Goal: Information Seeking & Learning: Learn about a topic

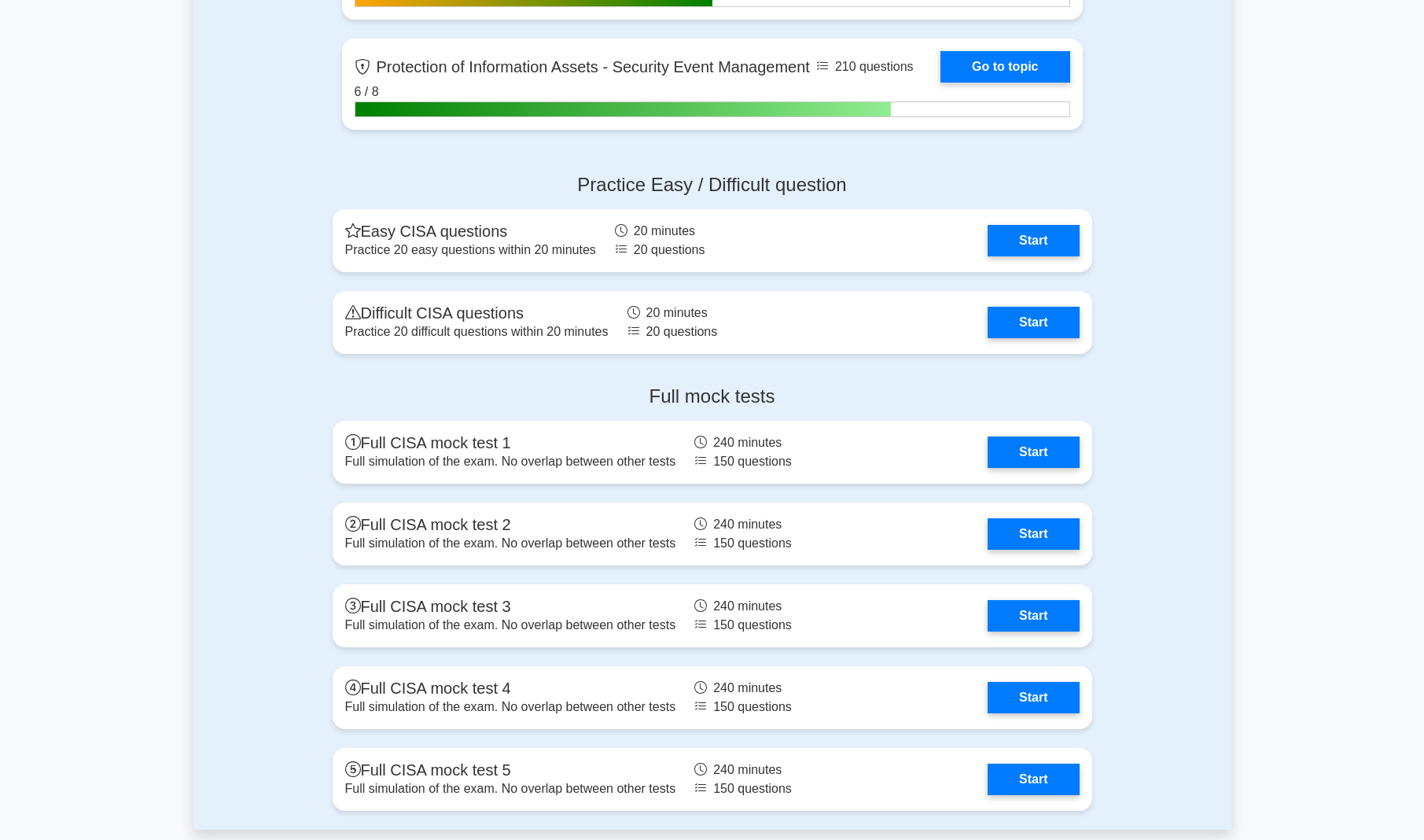
scroll to position [1833, 0]
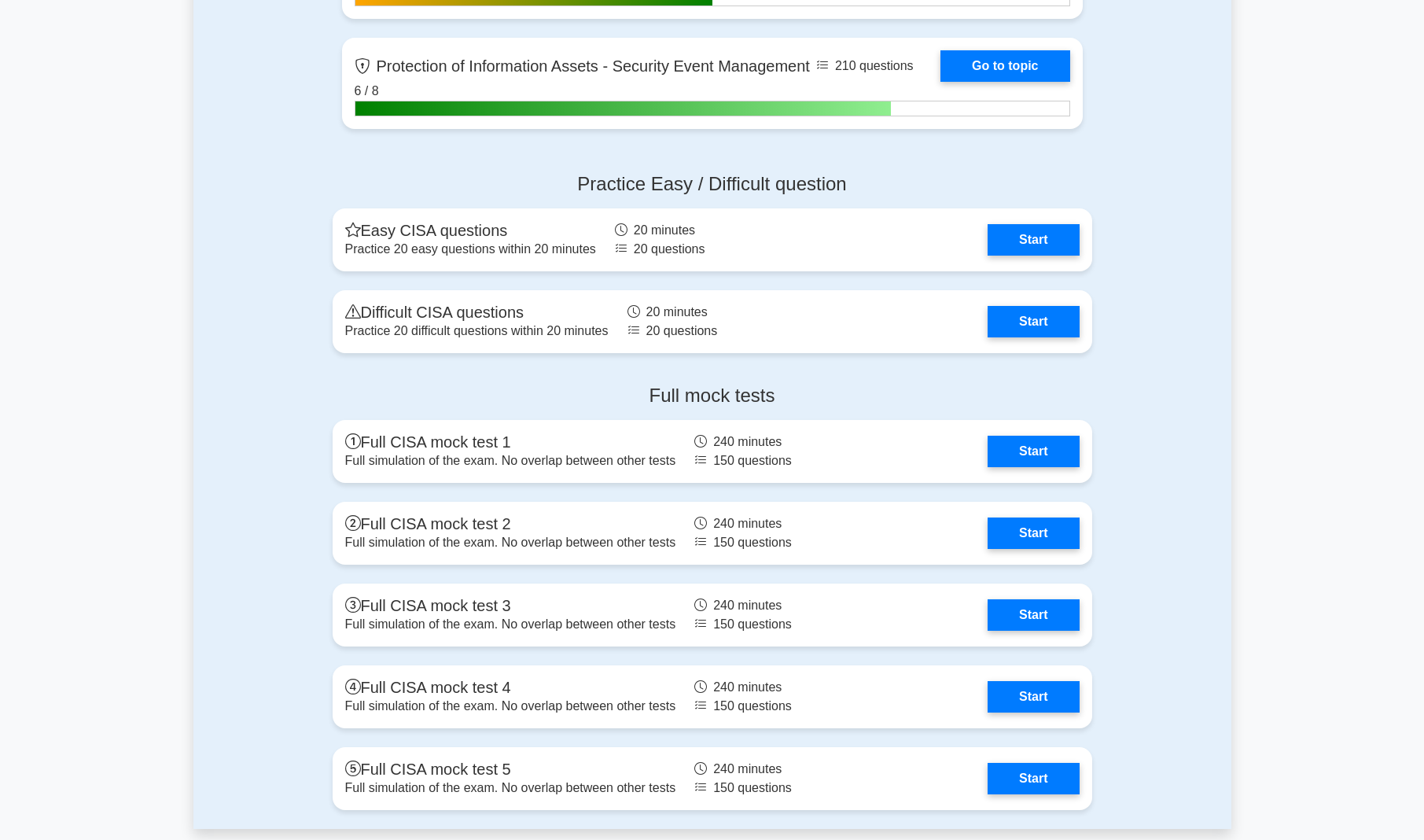
click at [1172, 429] on div "Full mock tests Full CISA mock test 1 Full simulation of the exam. No overlap b…" at bounding box center [712, 600] width 1038 height 456
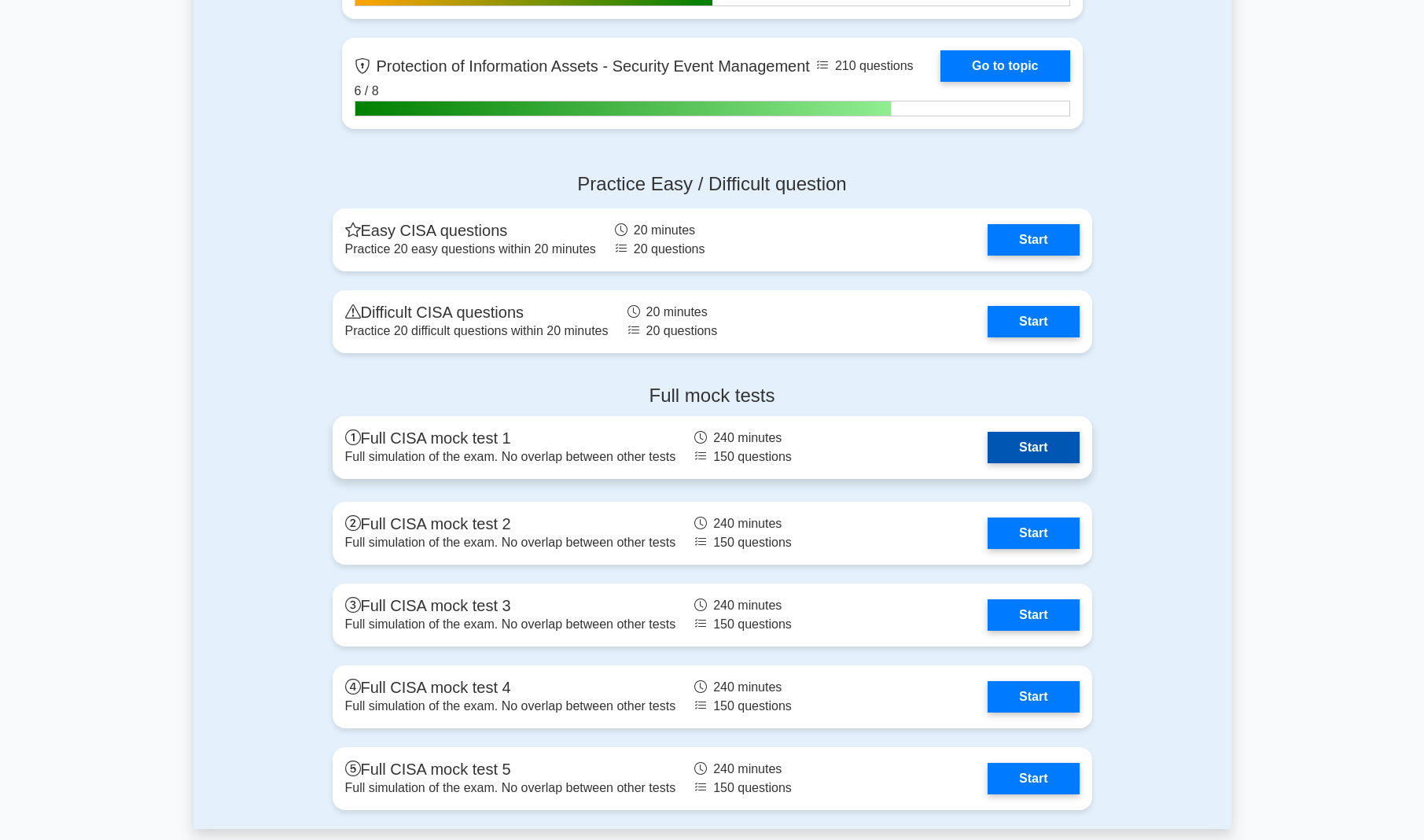
click at [1039, 451] on link "Start" at bounding box center [1033, 447] width 91 height 32
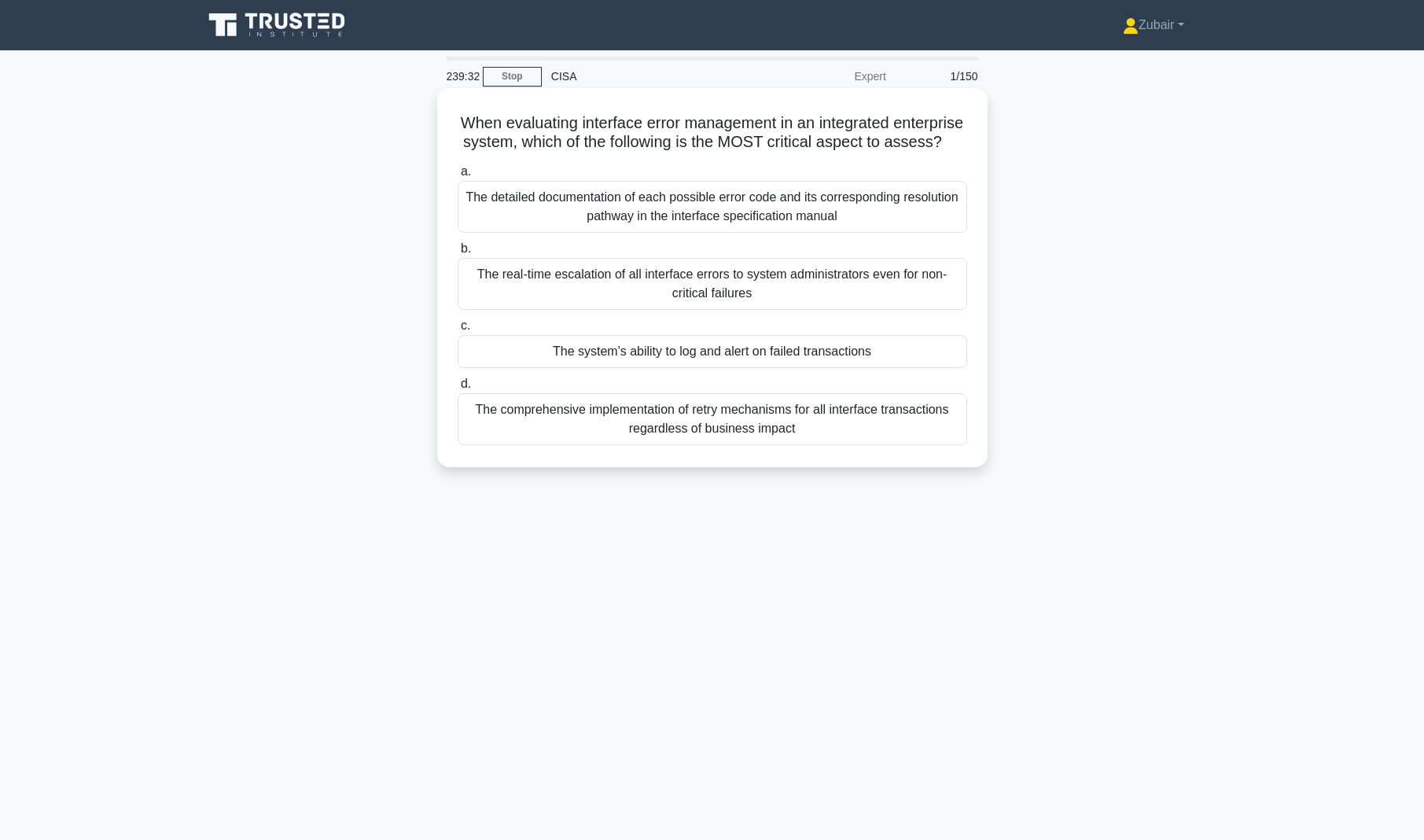
click at [891, 213] on div "The detailed documentation of each possible error code and its corresponding re…" at bounding box center [712, 206] width 510 height 52
click at [457, 177] on input "a. The detailed documentation of each possible error code and its corresponding…" at bounding box center [457, 172] width 0 height 11
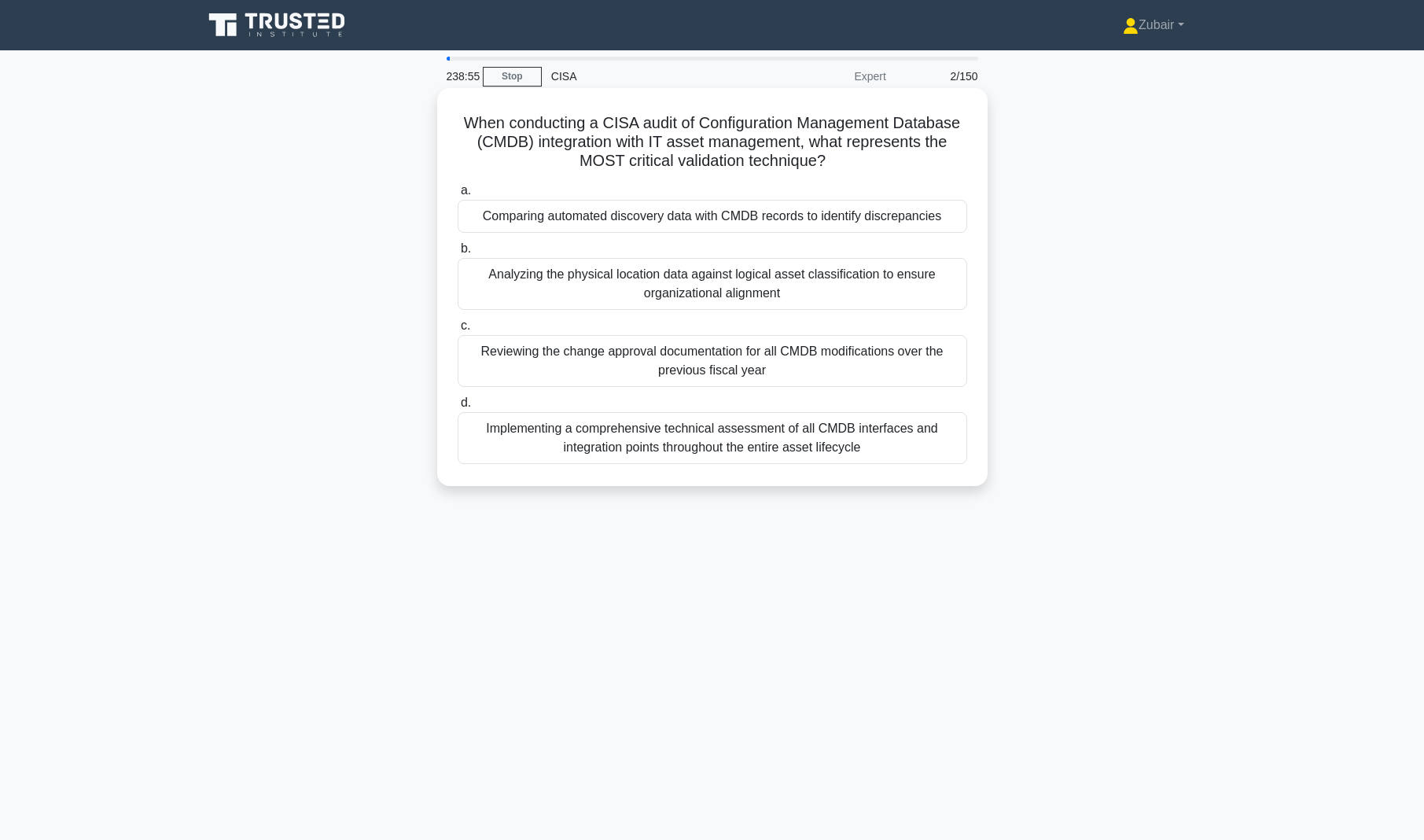
click at [857, 439] on div "Implementing a comprehensive technical assessment of all CMDB interfaces and in…" at bounding box center [712, 438] width 510 height 52
click at [457, 408] on input "d. Implementing a comprehensive technical assessment of all CMDB interfaces and…" at bounding box center [457, 403] width 0 height 11
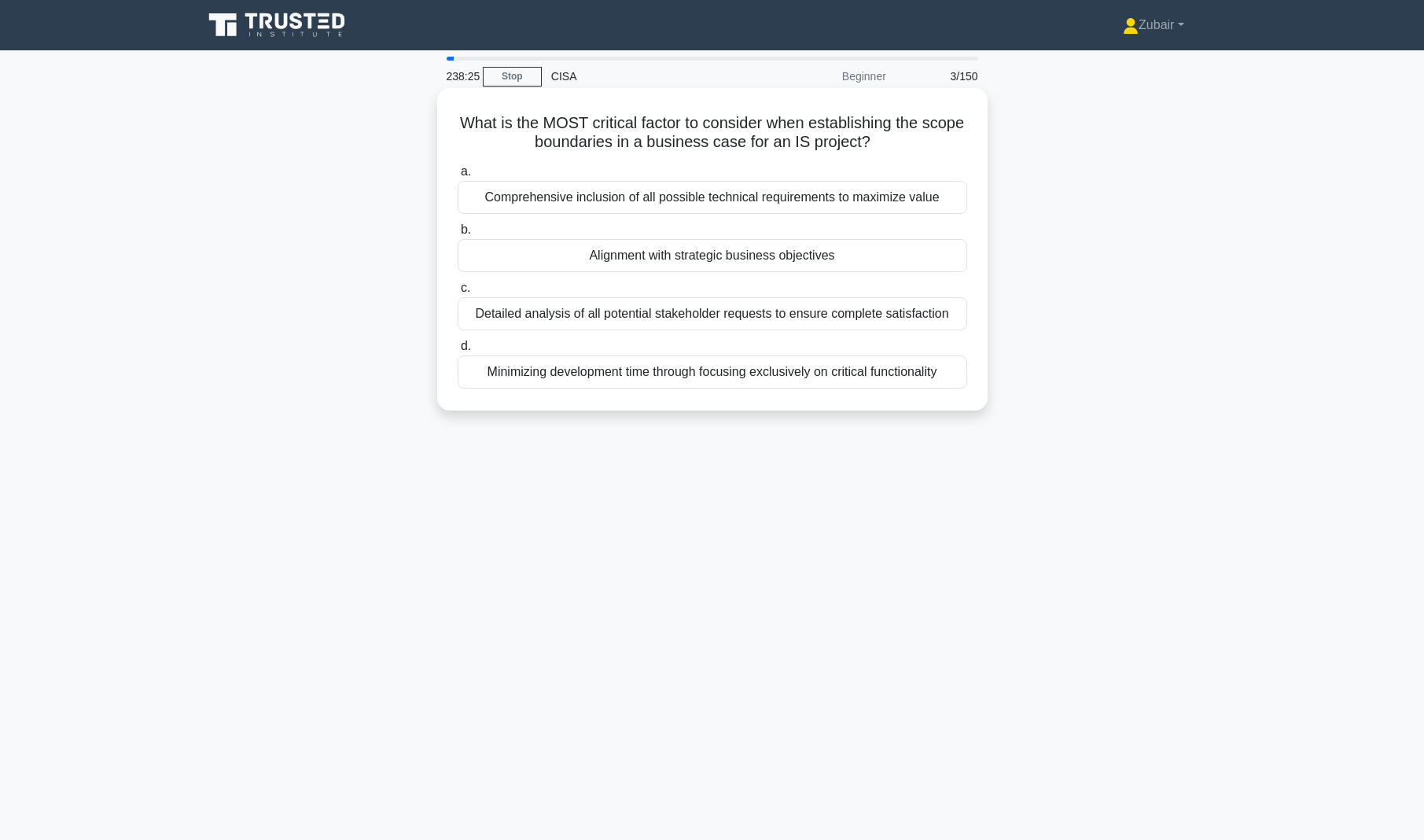
click at [861, 257] on div "Alignment with strategic business objectives" at bounding box center [712, 255] width 510 height 33
click at [457, 235] on input "b. Alignment with strategic business objectives" at bounding box center [457, 230] width 0 height 11
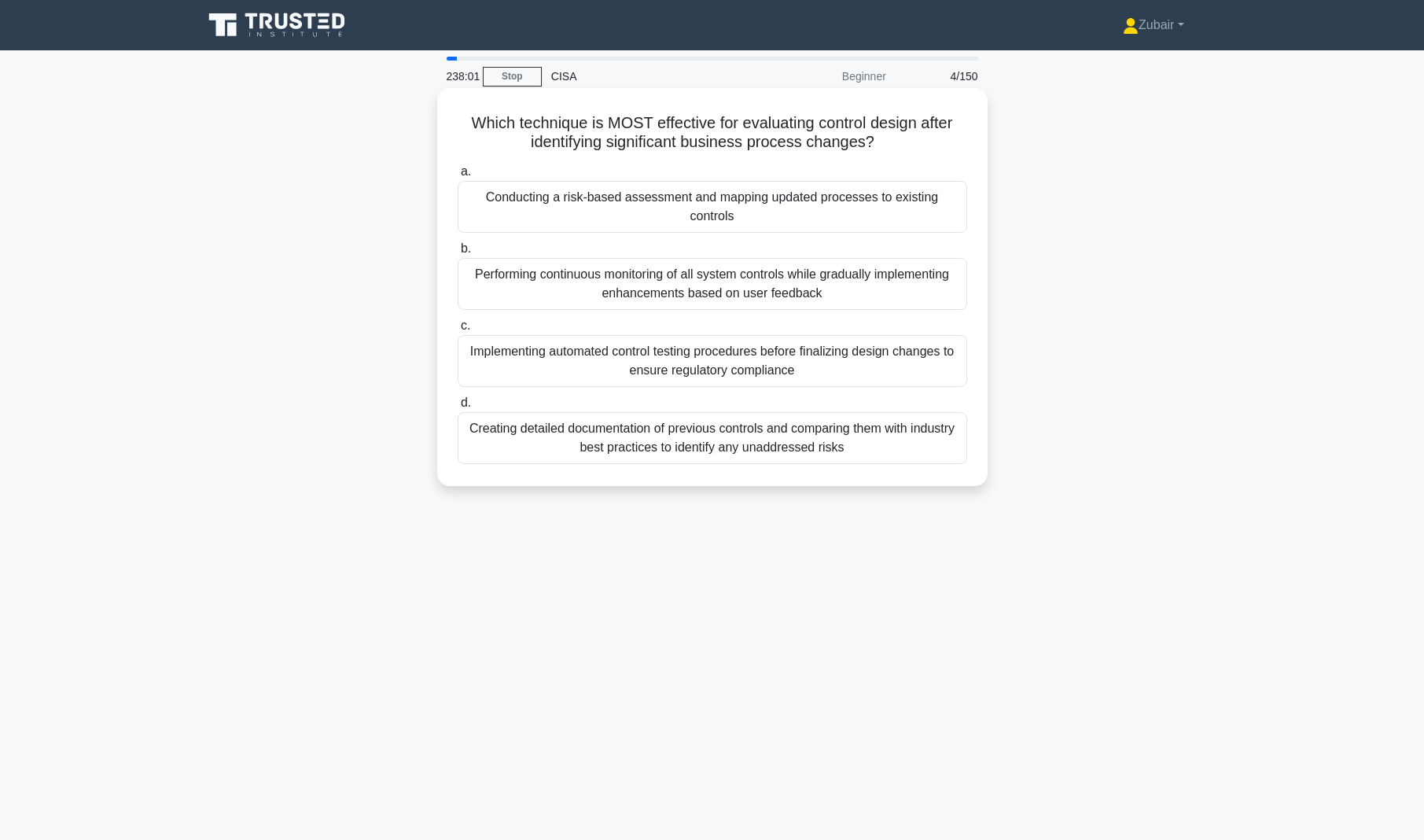
click at [826, 202] on div "Conducting a risk-based assessment and mapping updated processes to existing co…" at bounding box center [712, 206] width 510 height 52
click at [457, 177] on input "a. Conducting a risk-based assessment and mapping updated processes to existing…" at bounding box center [457, 172] width 0 height 11
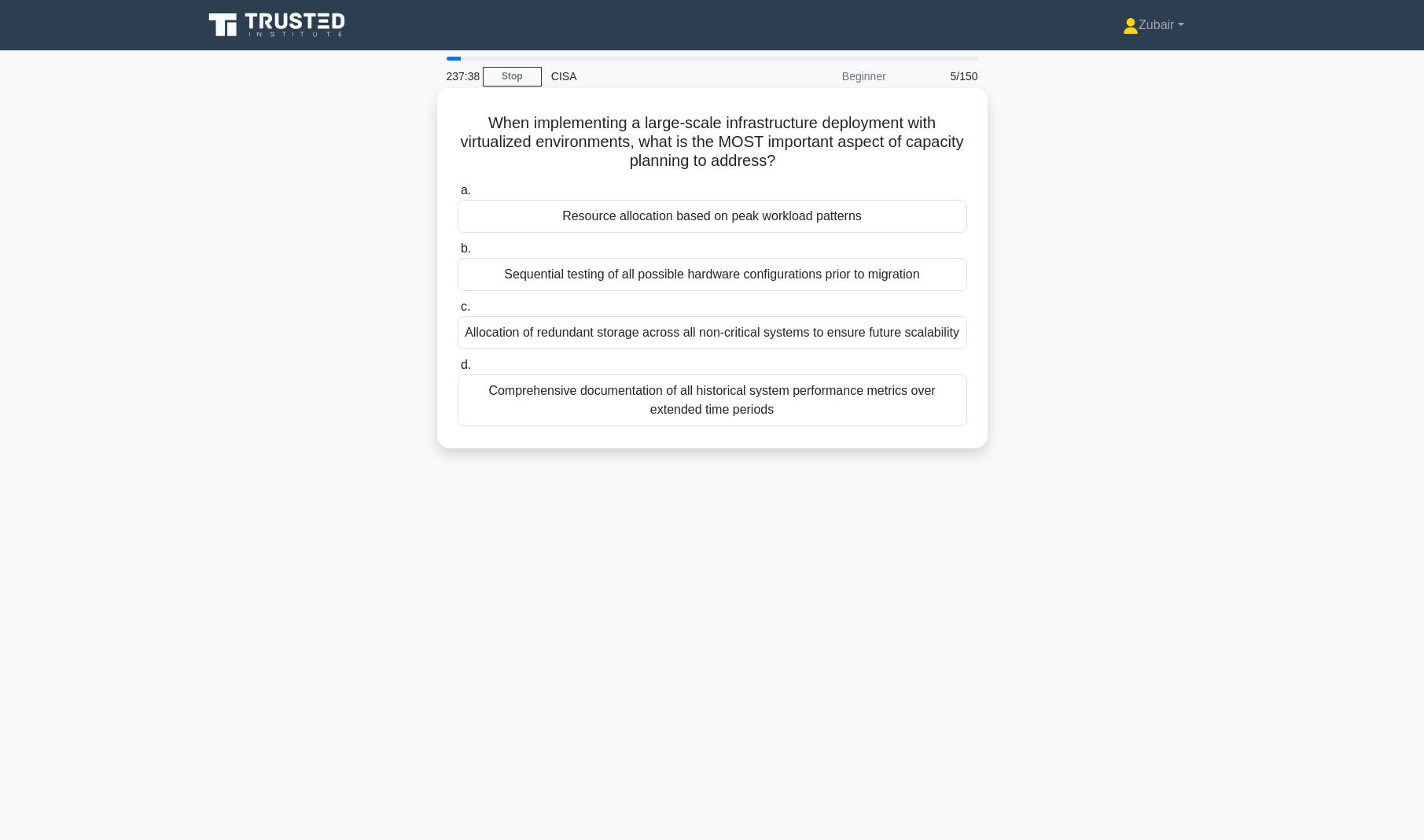
click at [900, 218] on div "Resource allocation based on peak workload patterns" at bounding box center [712, 216] width 510 height 33
click at [457, 196] on input "a. Resource allocation based on peak workload patterns" at bounding box center [457, 190] width 0 height 11
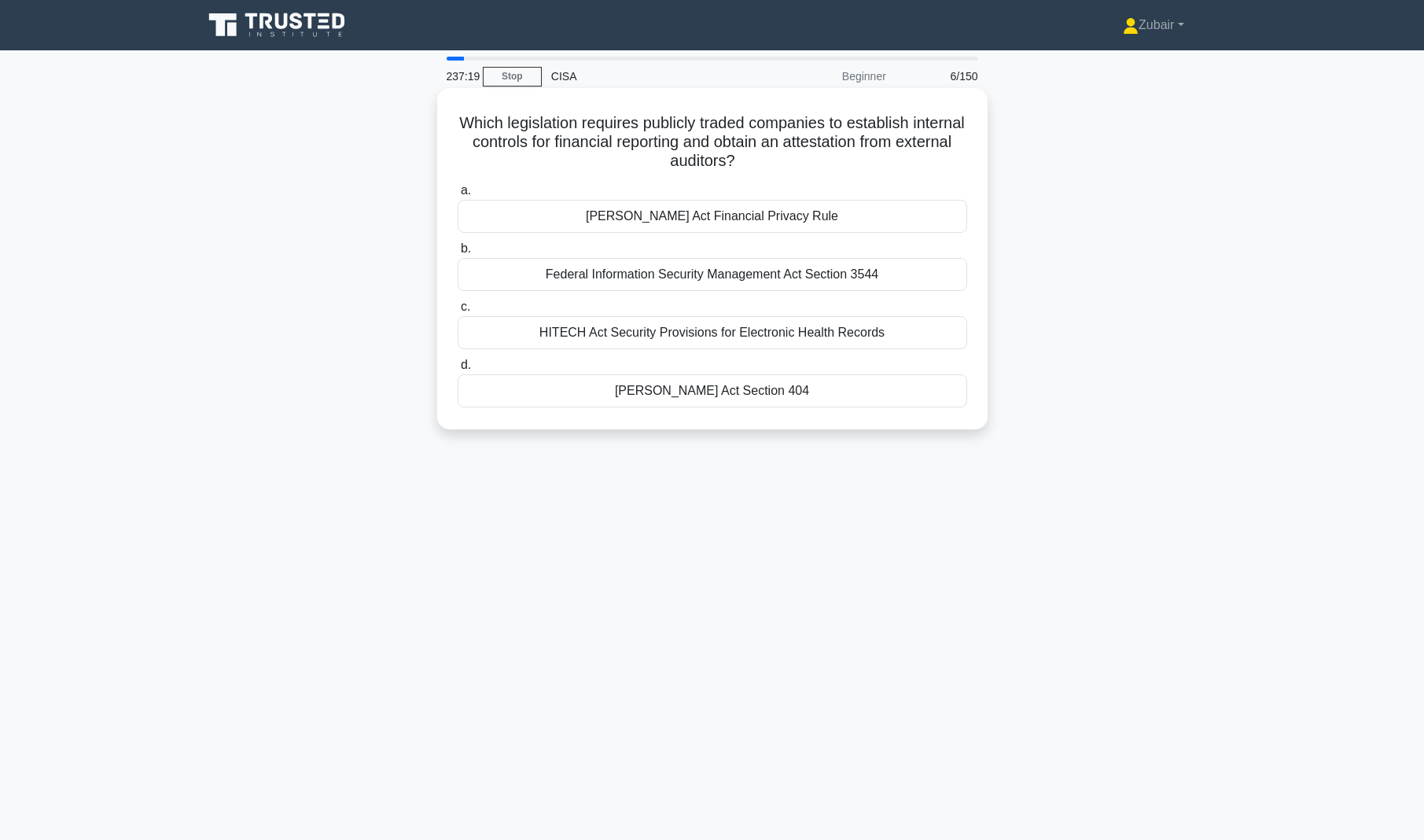
click at [772, 388] on div "Sarbanes-Oxley Act Section 404" at bounding box center [712, 390] width 510 height 33
click at [457, 371] on input "d. Sarbanes-Oxley Act Section 404" at bounding box center [457, 365] width 0 height 11
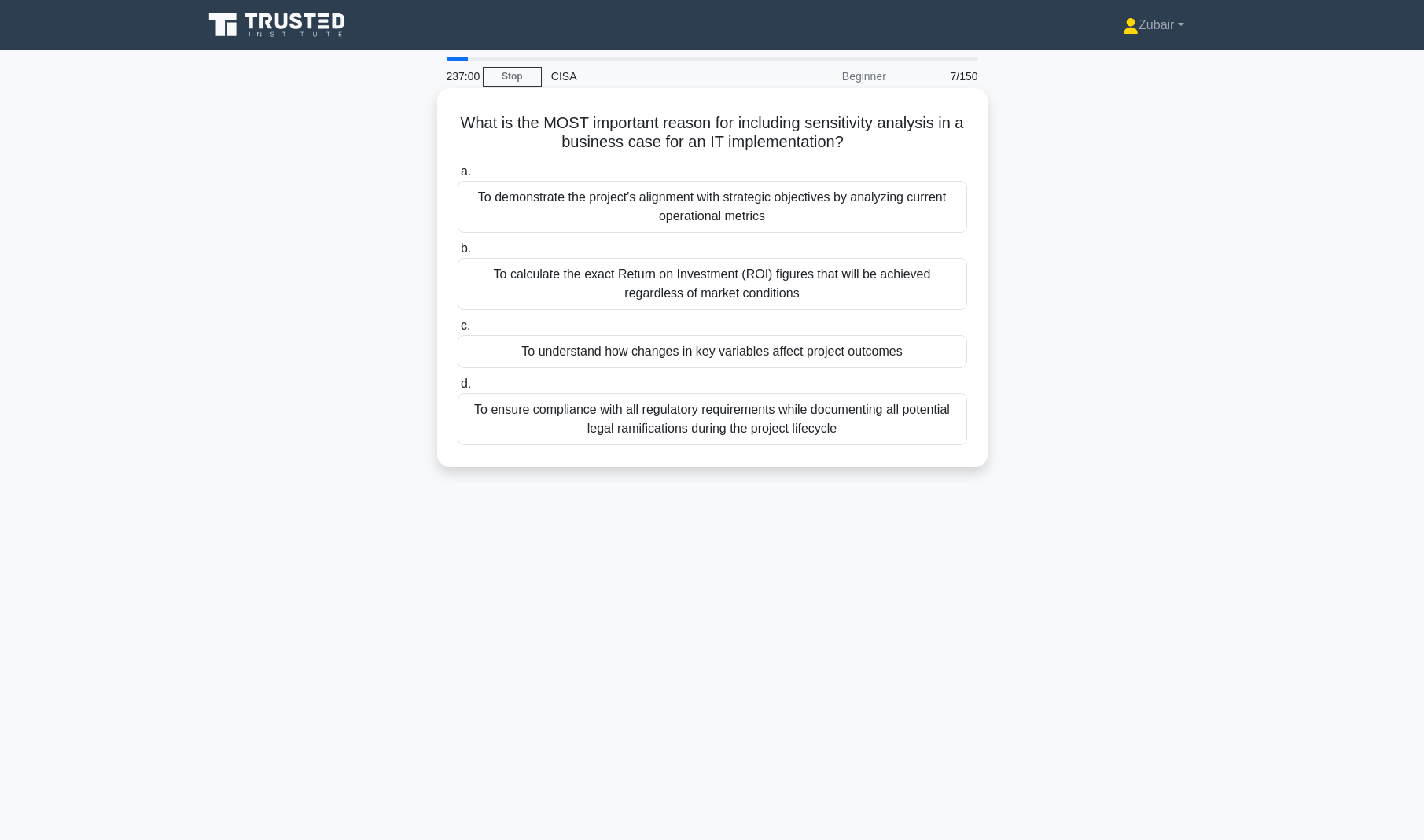
click at [915, 352] on div "To understand how changes in key variables affect project outcomes" at bounding box center [712, 351] width 510 height 33
click at [457, 331] on input "c. To understand how changes in key variables affect project outcomes" at bounding box center [457, 325] width 0 height 11
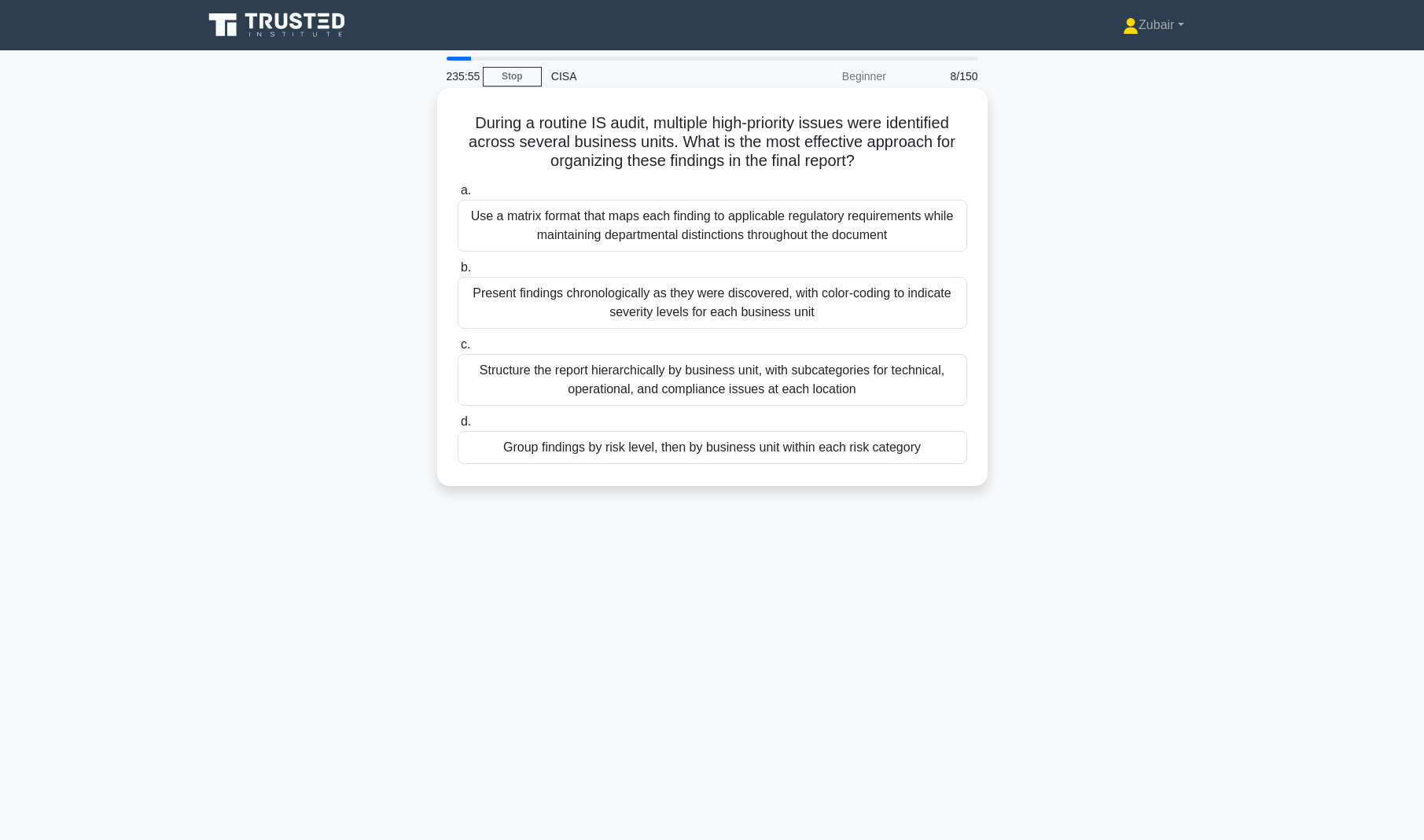
click at [899, 448] on div "Group findings by risk level, then by business unit within each risk category" at bounding box center [712, 447] width 510 height 33
click at [457, 427] on input "d. Group findings by risk level, then by business unit within each risk category" at bounding box center [457, 422] width 0 height 11
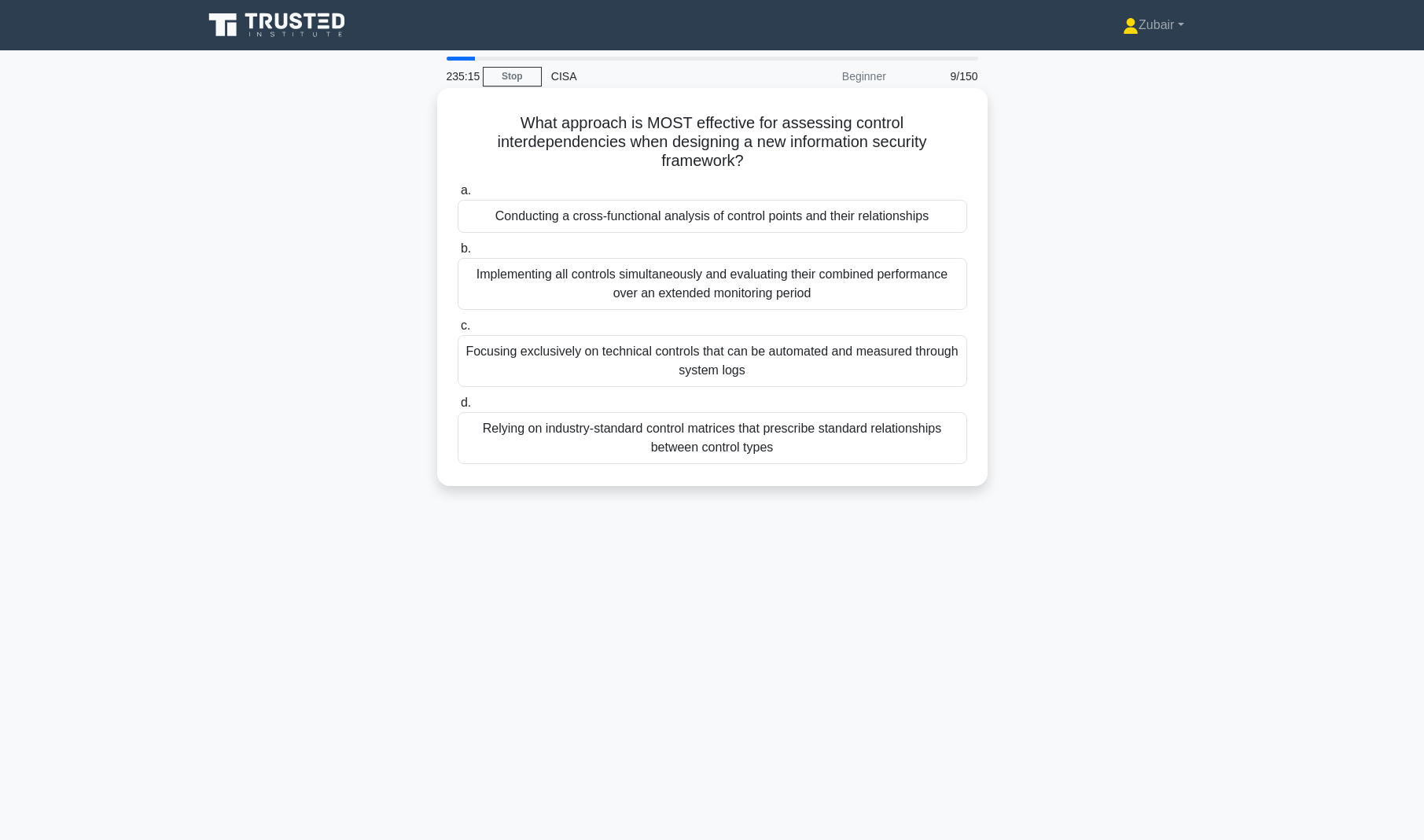
click at [841, 217] on div "Conducting a cross-functional analysis of control points and their relationships" at bounding box center [712, 216] width 510 height 33
click at [457, 196] on input "a. Conducting a cross-functional analysis of control points and their relations…" at bounding box center [457, 190] width 0 height 11
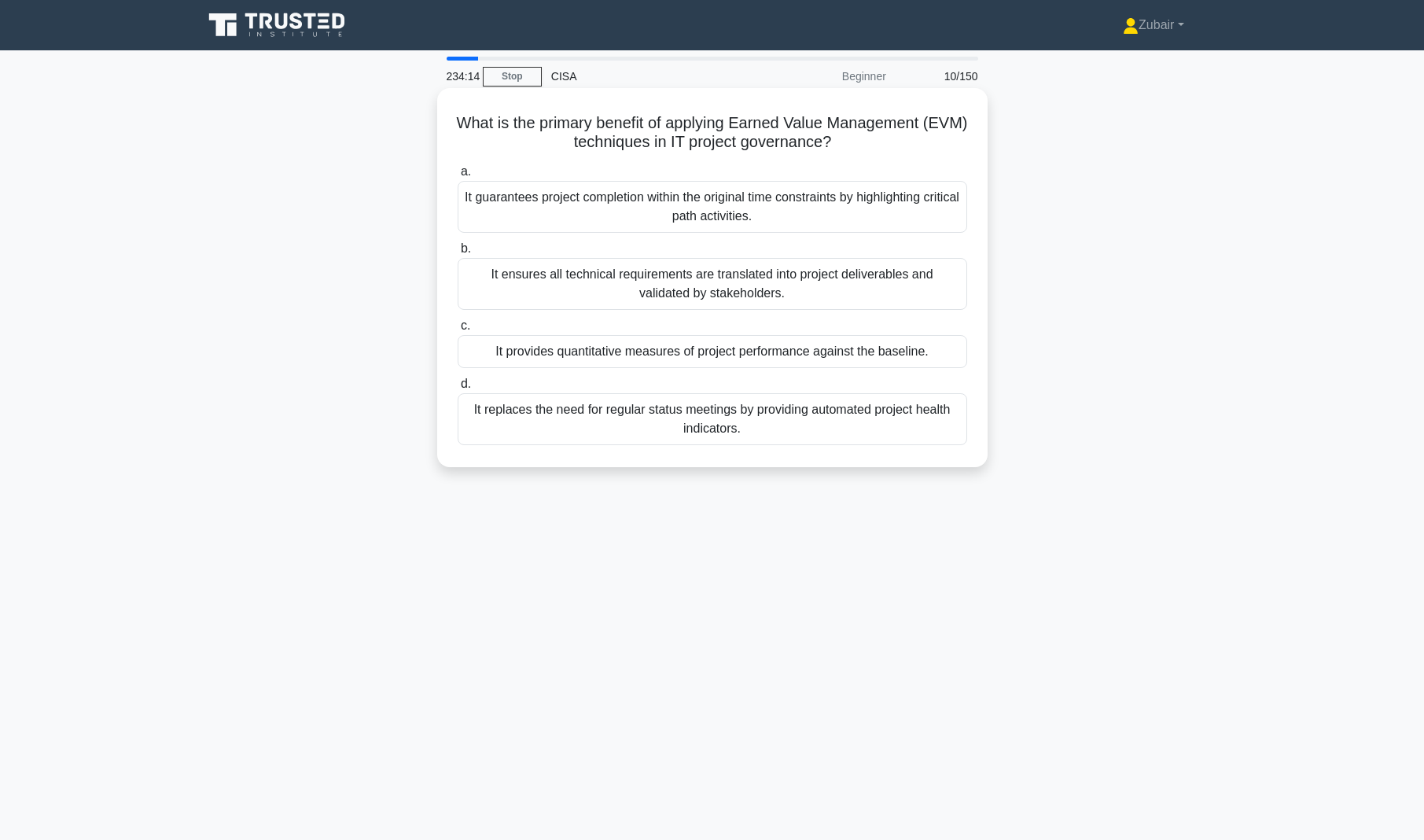
click at [886, 357] on div "It provides quantitative measures of project performance against the baseline." at bounding box center [712, 351] width 510 height 33
click at [457, 331] on input "c. It provides quantitative measures of project performance against the baselin…" at bounding box center [457, 325] width 0 height 11
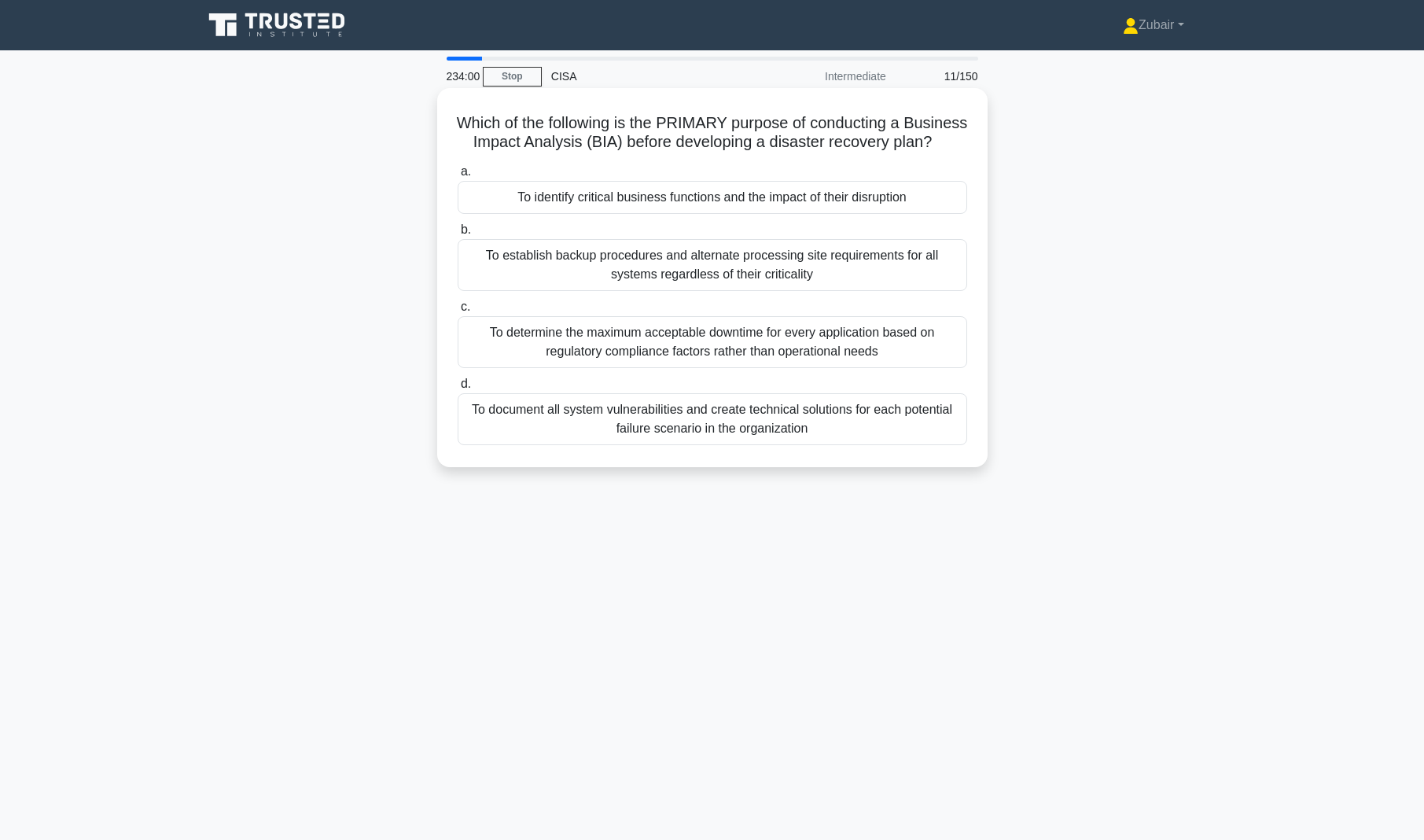
click at [875, 213] on div "To identify critical business functions and the impact of their disruption" at bounding box center [712, 197] width 510 height 33
click at [457, 177] on input "a. To identify critical business functions and the impact of their disruption" at bounding box center [457, 172] width 0 height 11
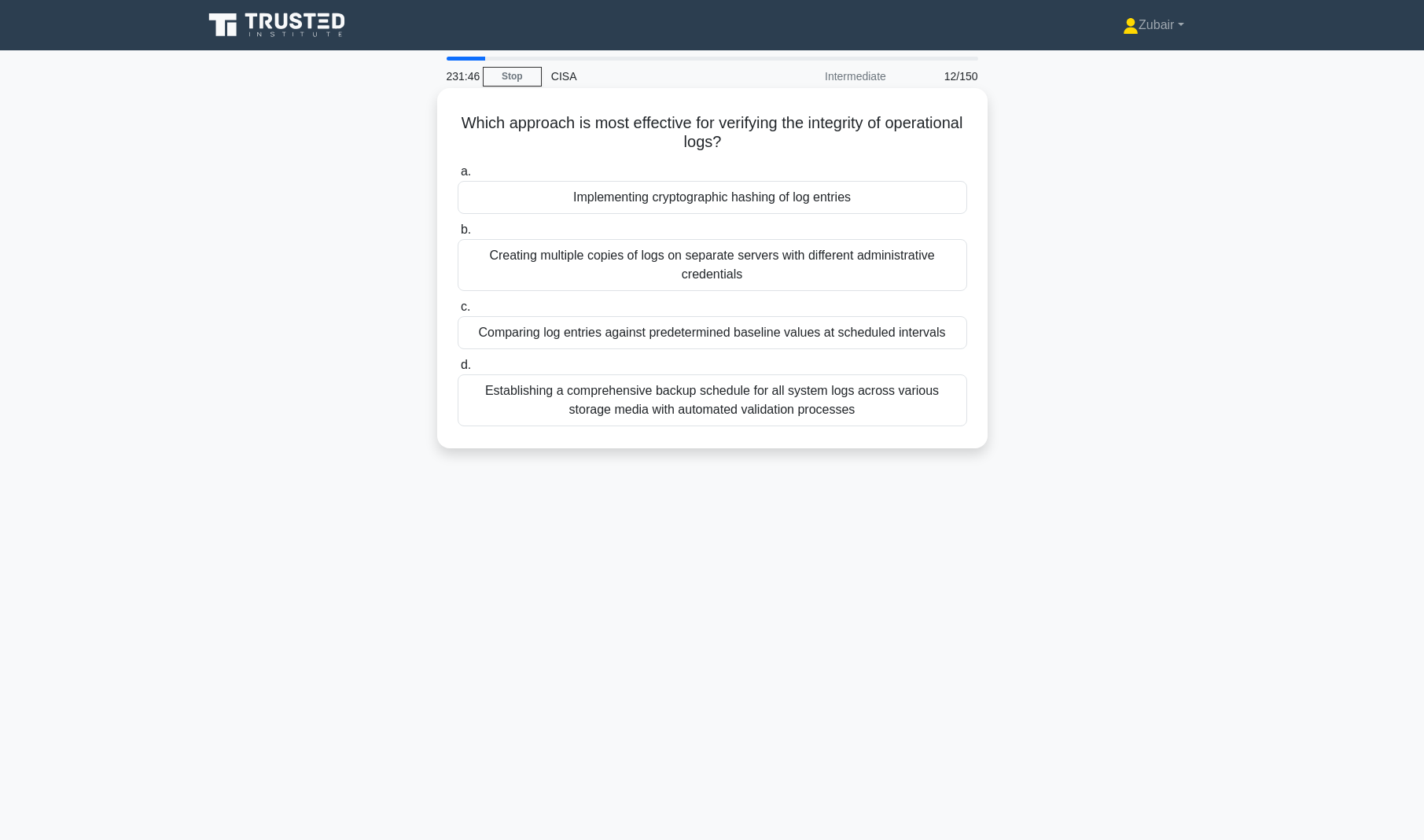
click at [865, 197] on div "Implementing cryptographic hashing of log entries" at bounding box center [712, 197] width 510 height 33
click at [457, 177] on input "a. Implementing cryptographic hashing of log entries" at bounding box center [457, 172] width 0 height 11
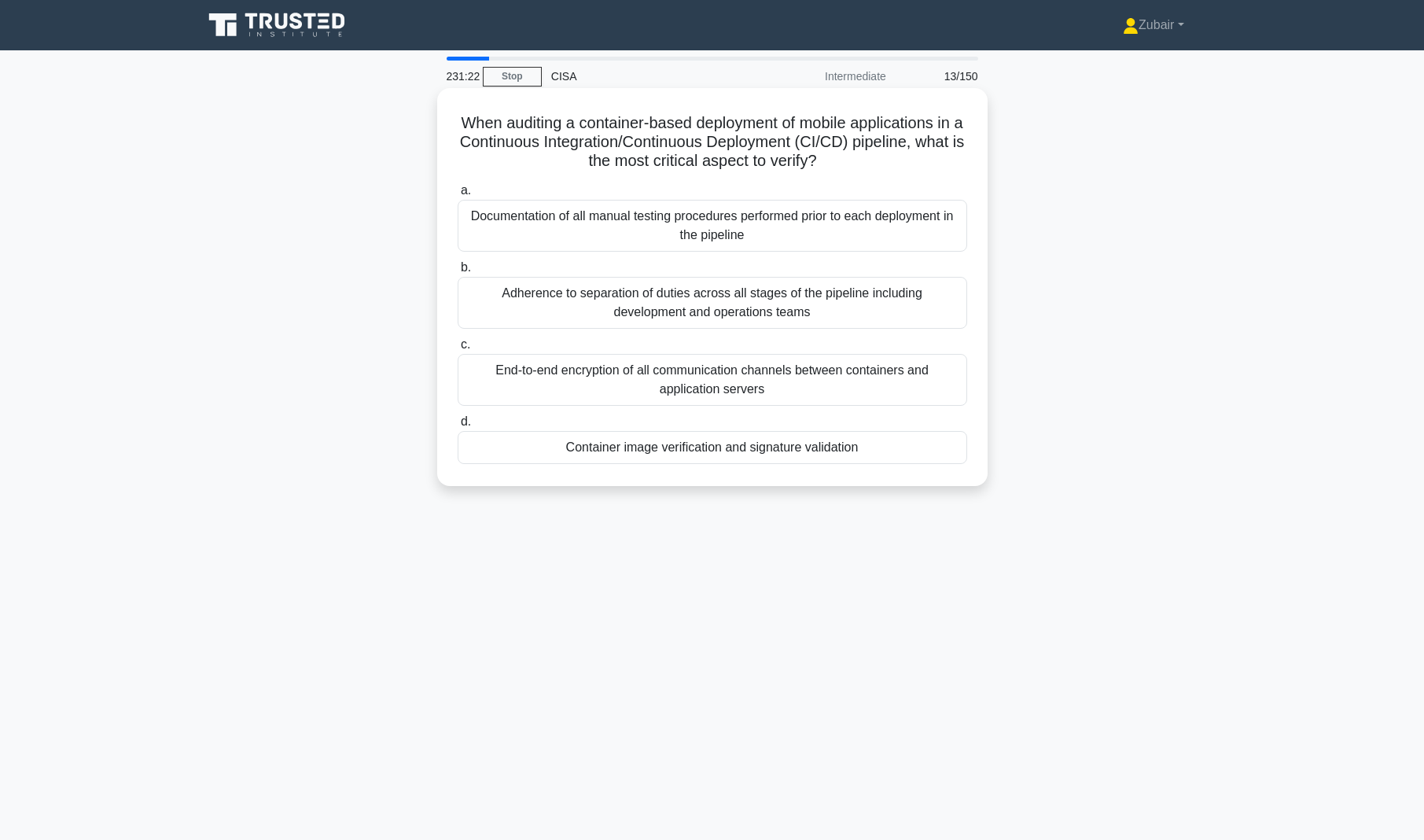
click at [886, 445] on div "Container image verification and signature validation" at bounding box center [712, 447] width 510 height 33
click at [457, 427] on input "d. Container image verification and signature validation" at bounding box center [457, 422] width 0 height 11
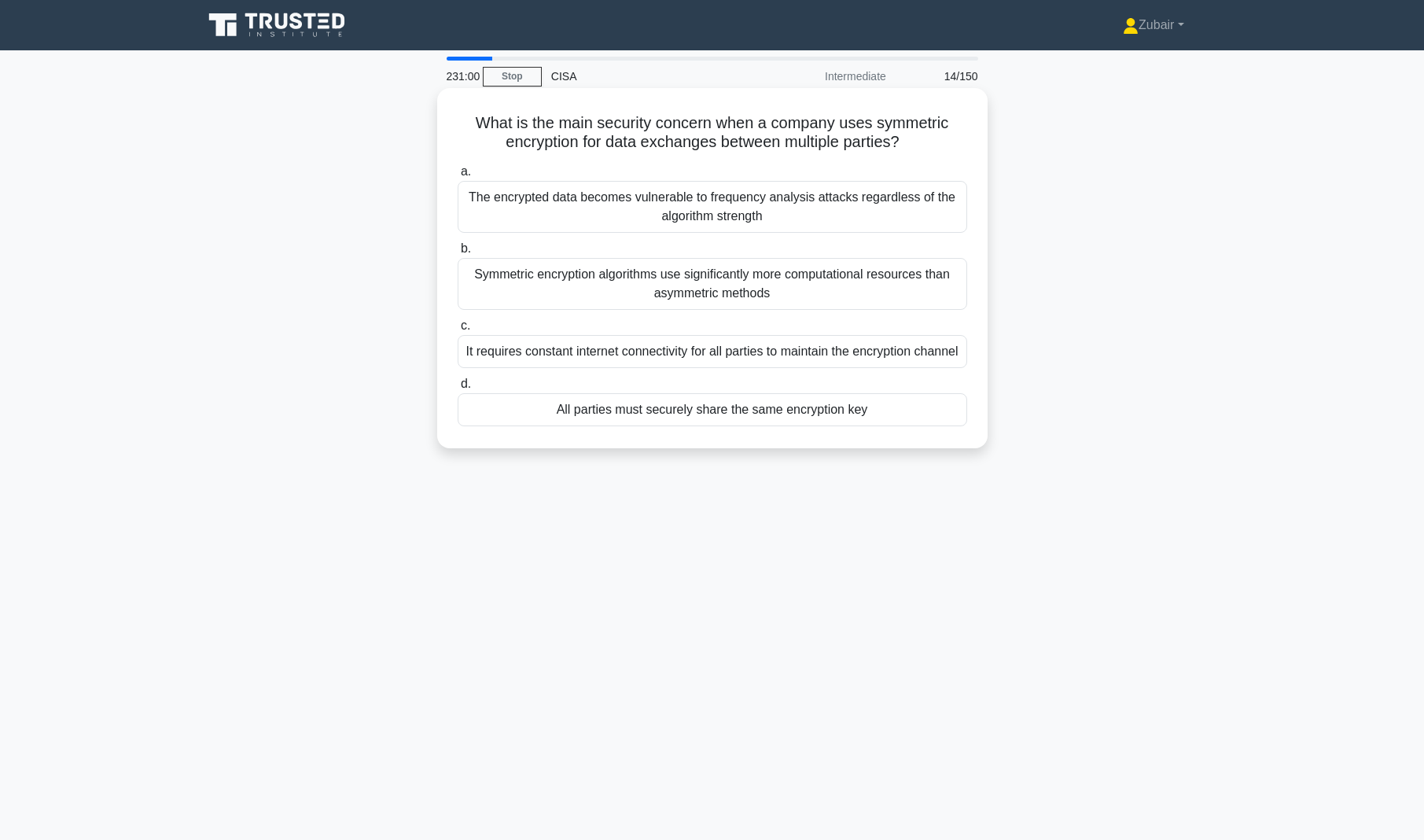
click at [898, 425] on div "All parties must securely share the same encryption key" at bounding box center [712, 409] width 510 height 33
click at [457, 389] on input "d. All parties must securely share the same encryption key" at bounding box center [457, 384] width 0 height 11
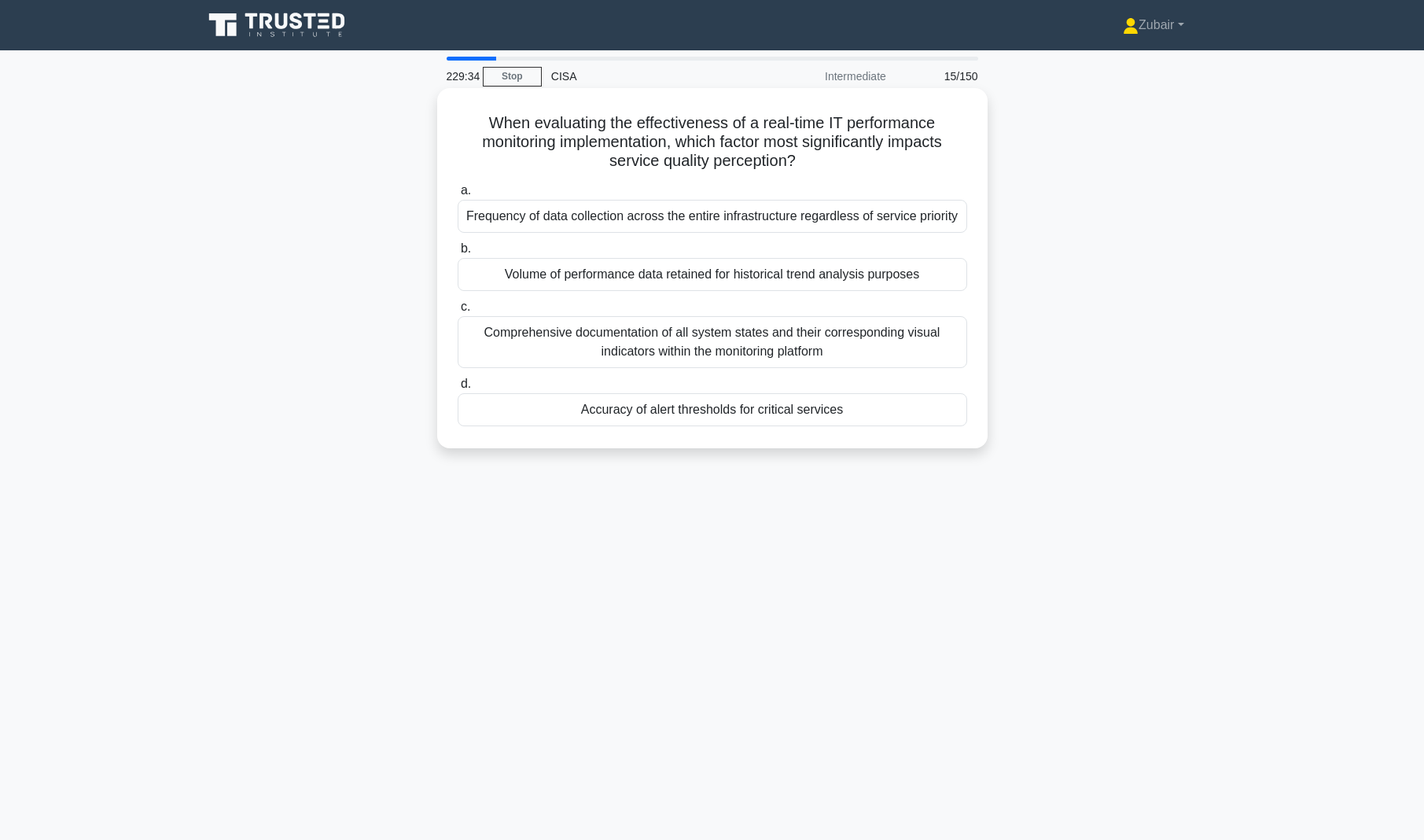
click at [907, 214] on div "Frequency of data collection across the entire infrastructure regardless of ser…" at bounding box center [712, 216] width 510 height 33
click at [457, 196] on input "a. Frequency of data collection across the entire infrastructure regardless of …" at bounding box center [457, 190] width 0 height 11
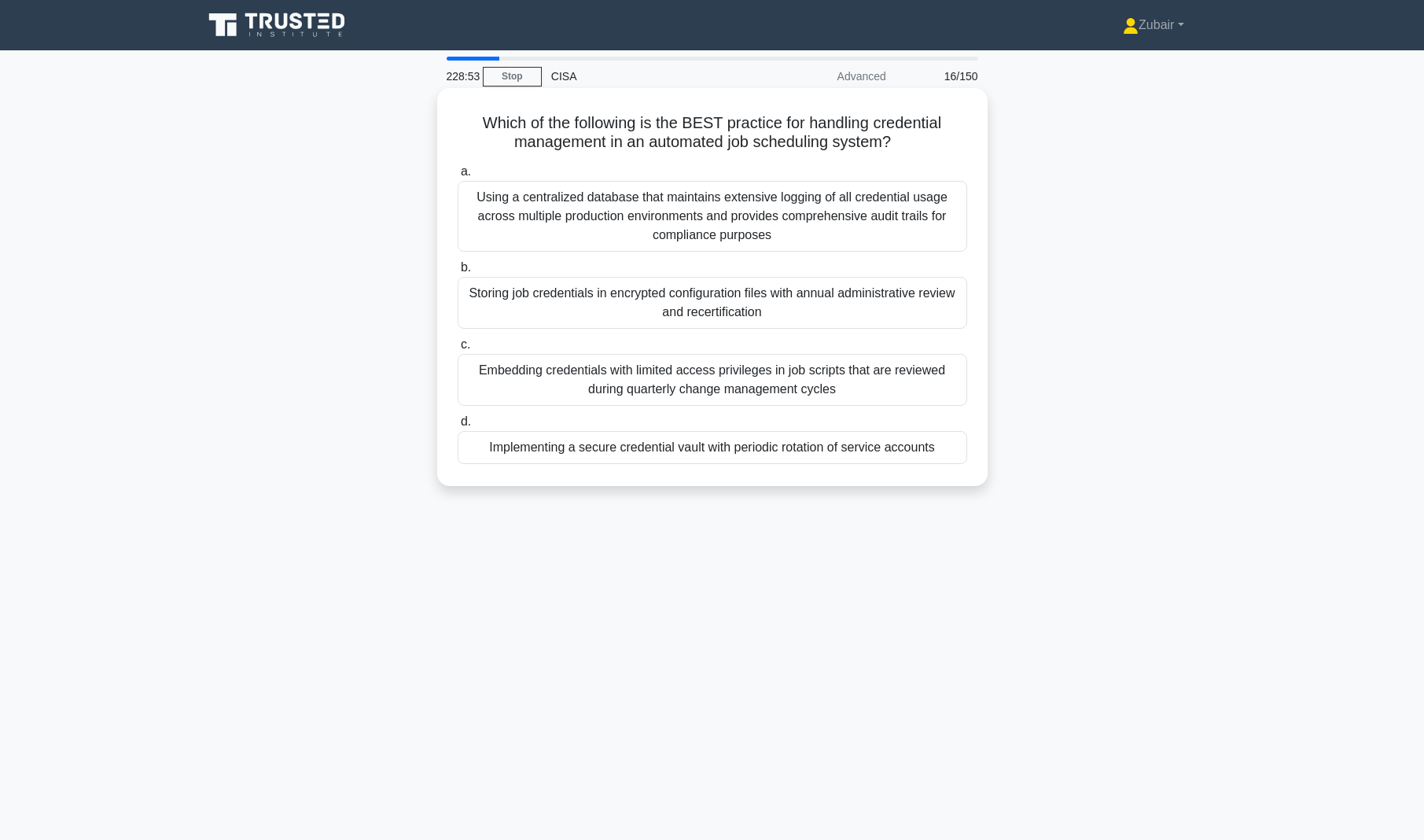
click at [882, 211] on div "Using a centralized database that maintains extensive logging of all credential…" at bounding box center [712, 215] width 510 height 70
click at [457, 177] on input "a. Using a centralized database that maintains extensive logging of all credent…" at bounding box center [457, 172] width 0 height 11
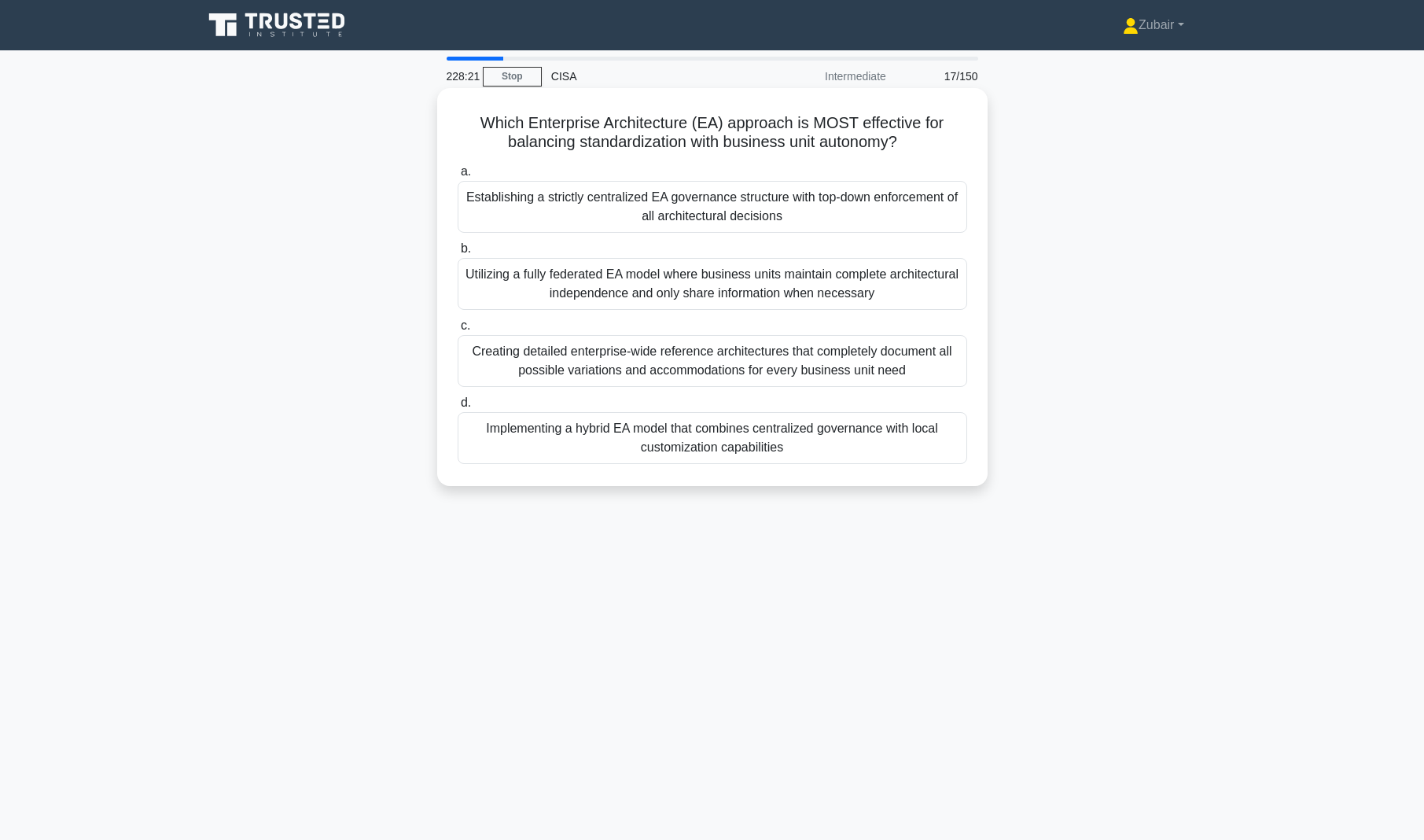
click at [895, 444] on div "Implementing a hybrid EA model that combines centralized governance with local …" at bounding box center [712, 438] width 510 height 52
click at [457, 408] on input "d. Implementing a hybrid EA model that combines centralized governance with loc…" at bounding box center [457, 403] width 0 height 11
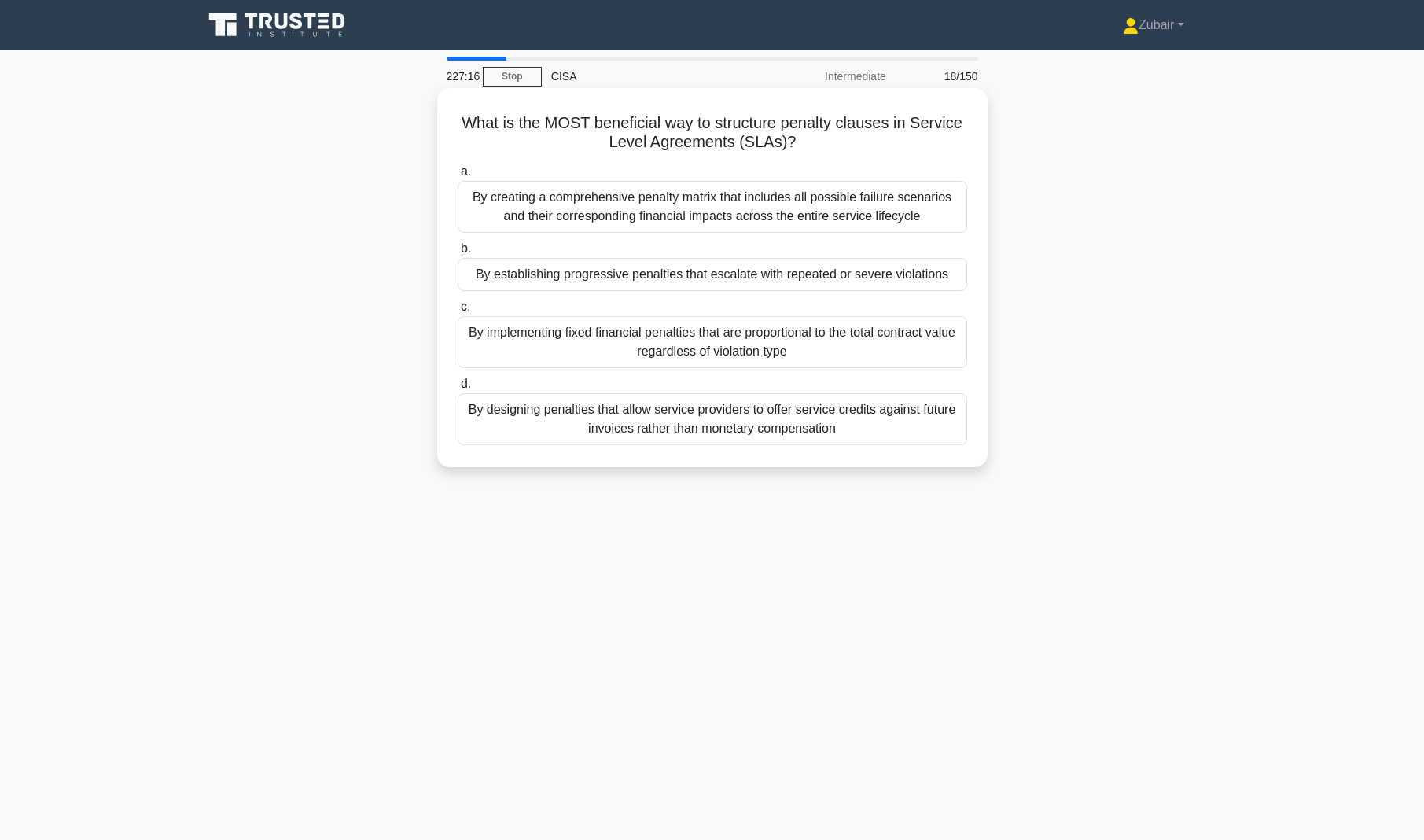
click at [918, 278] on div "By establishing progressive penalties that escalate with repeated or severe vio…" at bounding box center [712, 274] width 510 height 33
click at [457, 254] on input "b. By establishing progressive penalties that escalate with repeated or severe …" at bounding box center [457, 248] width 0 height 11
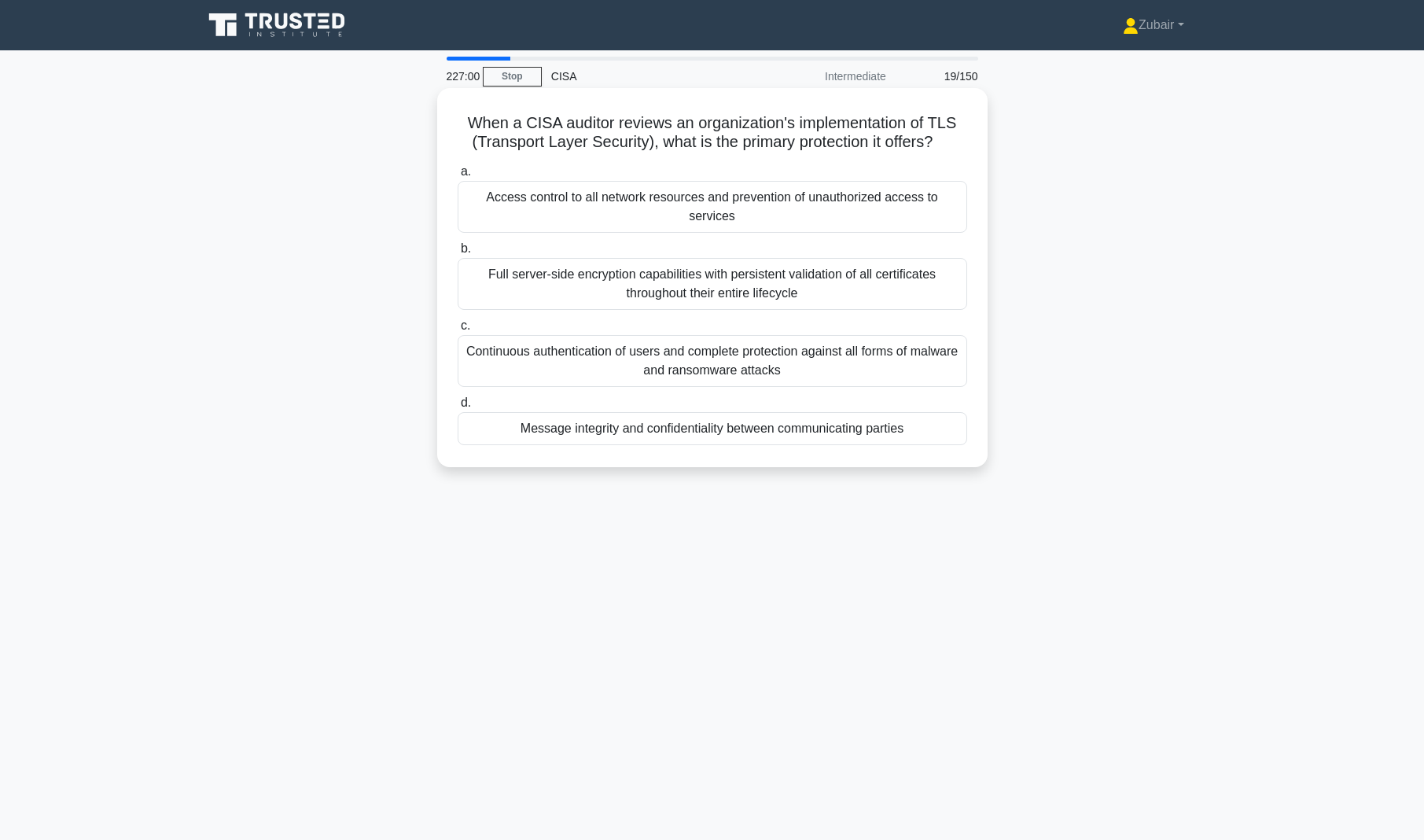
click at [882, 427] on div "Message integrity and confidentiality between communicating parties" at bounding box center [712, 428] width 510 height 33
click at [457, 408] on input "d. Message integrity and confidentiality between communicating parties" at bounding box center [457, 403] width 0 height 11
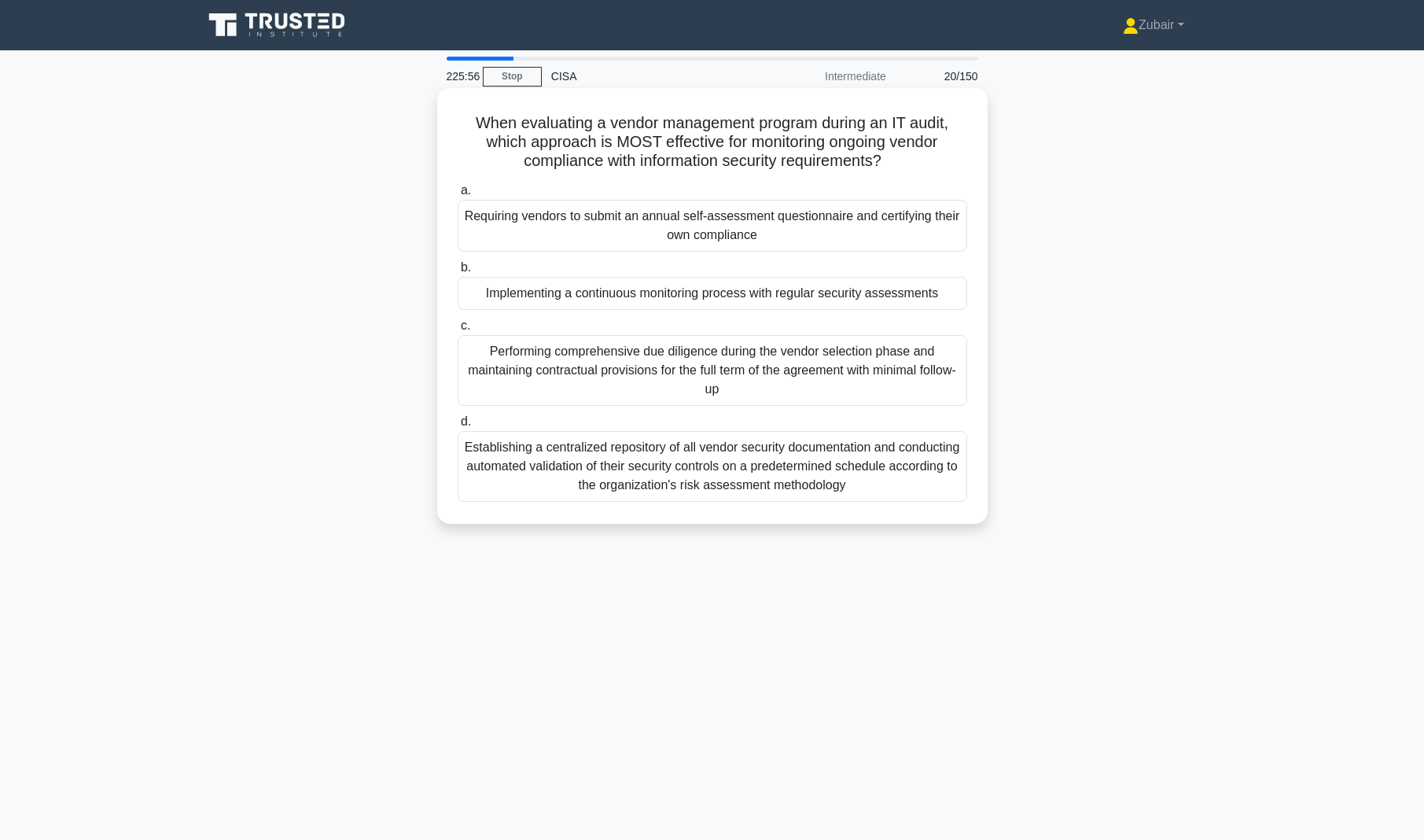
click at [919, 295] on div "Implementing a continuous monitoring process with regular security assessments" at bounding box center [712, 293] width 510 height 33
click at [457, 273] on input "b. Implementing a continuous monitoring process with regular security assessmen…" at bounding box center [457, 267] width 0 height 11
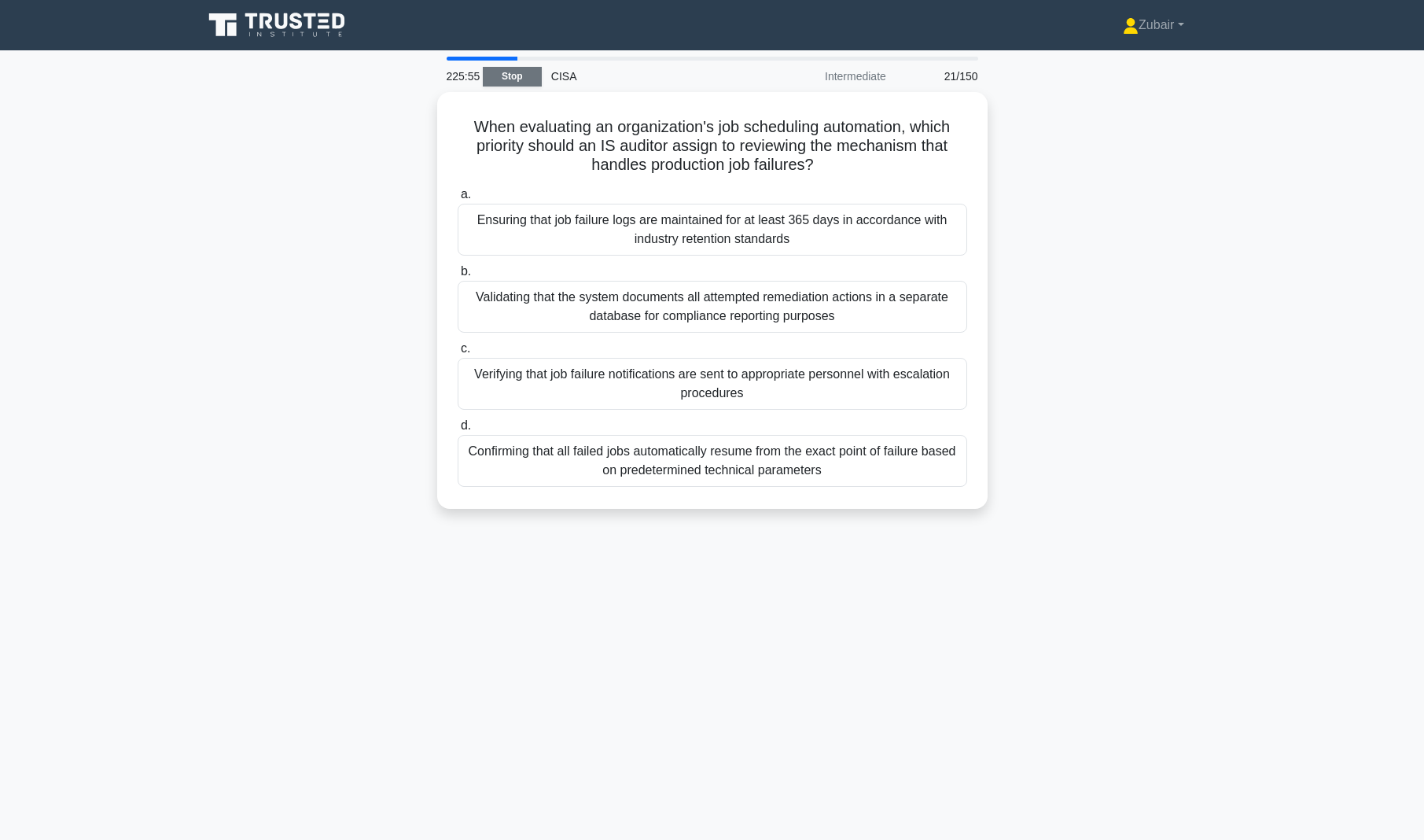
click at [530, 71] on link "Stop" at bounding box center [512, 77] width 59 height 19
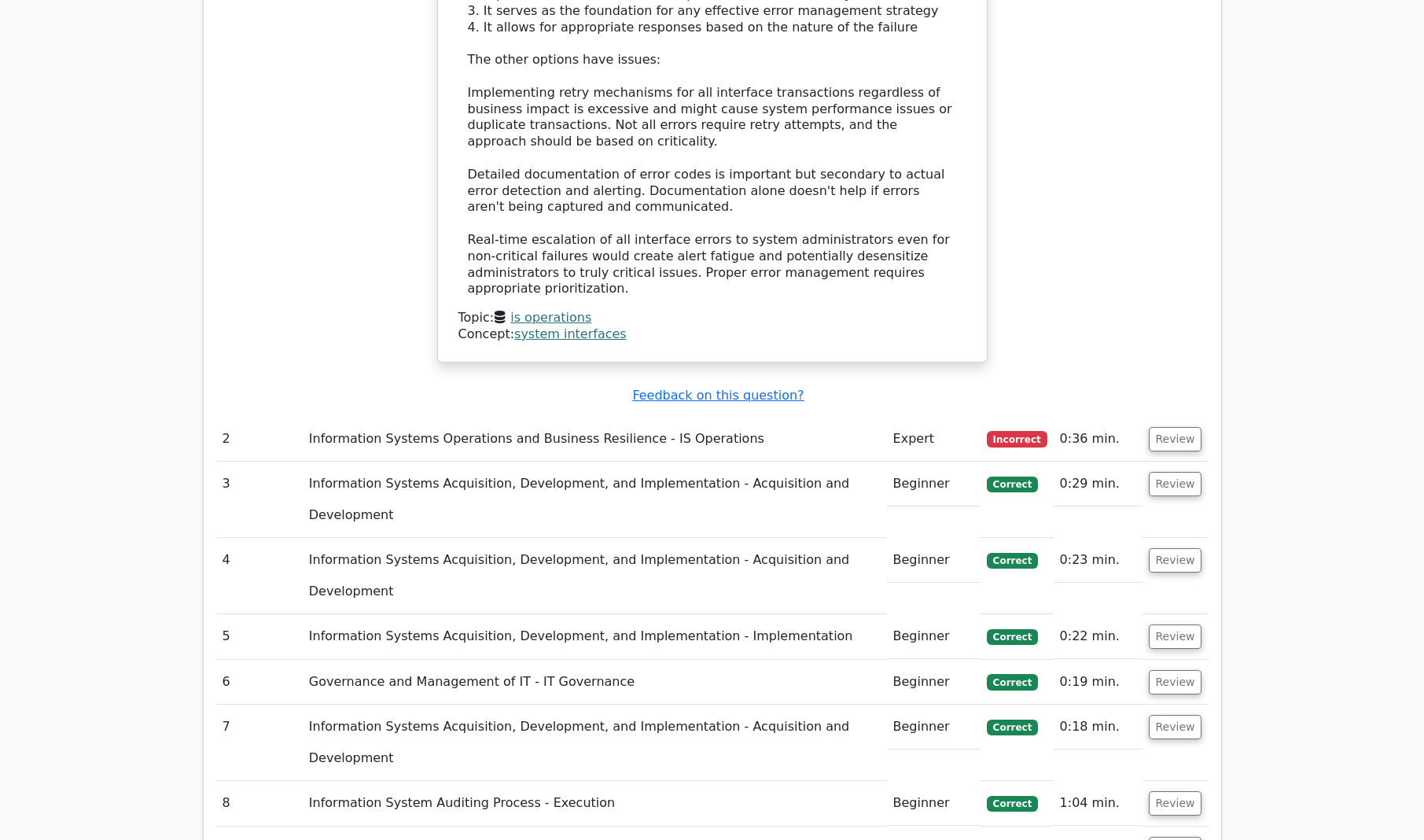
scroll to position [1651, 0]
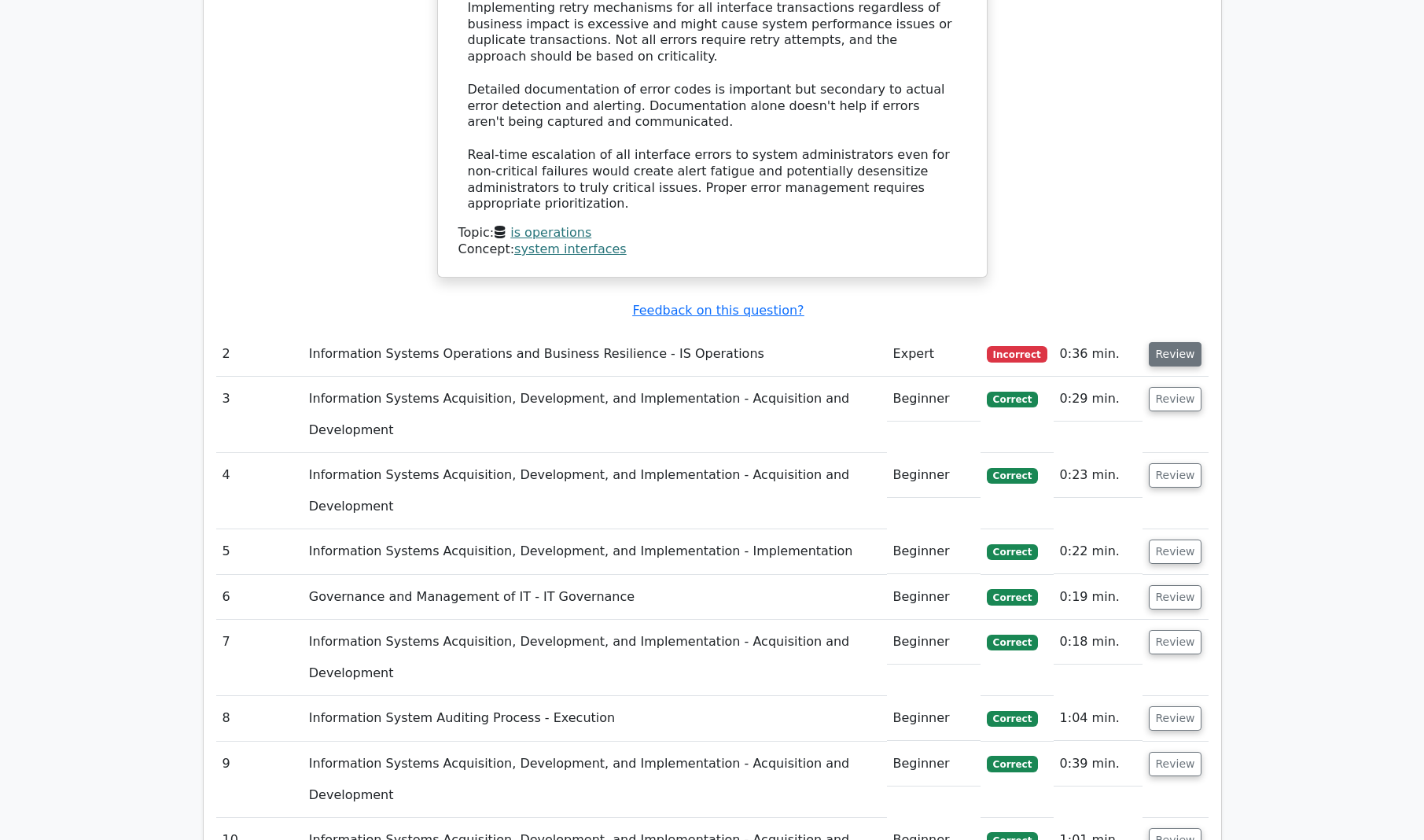
click at [1175, 342] on button "Review" at bounding box center [1175, 354] width 53 height 24
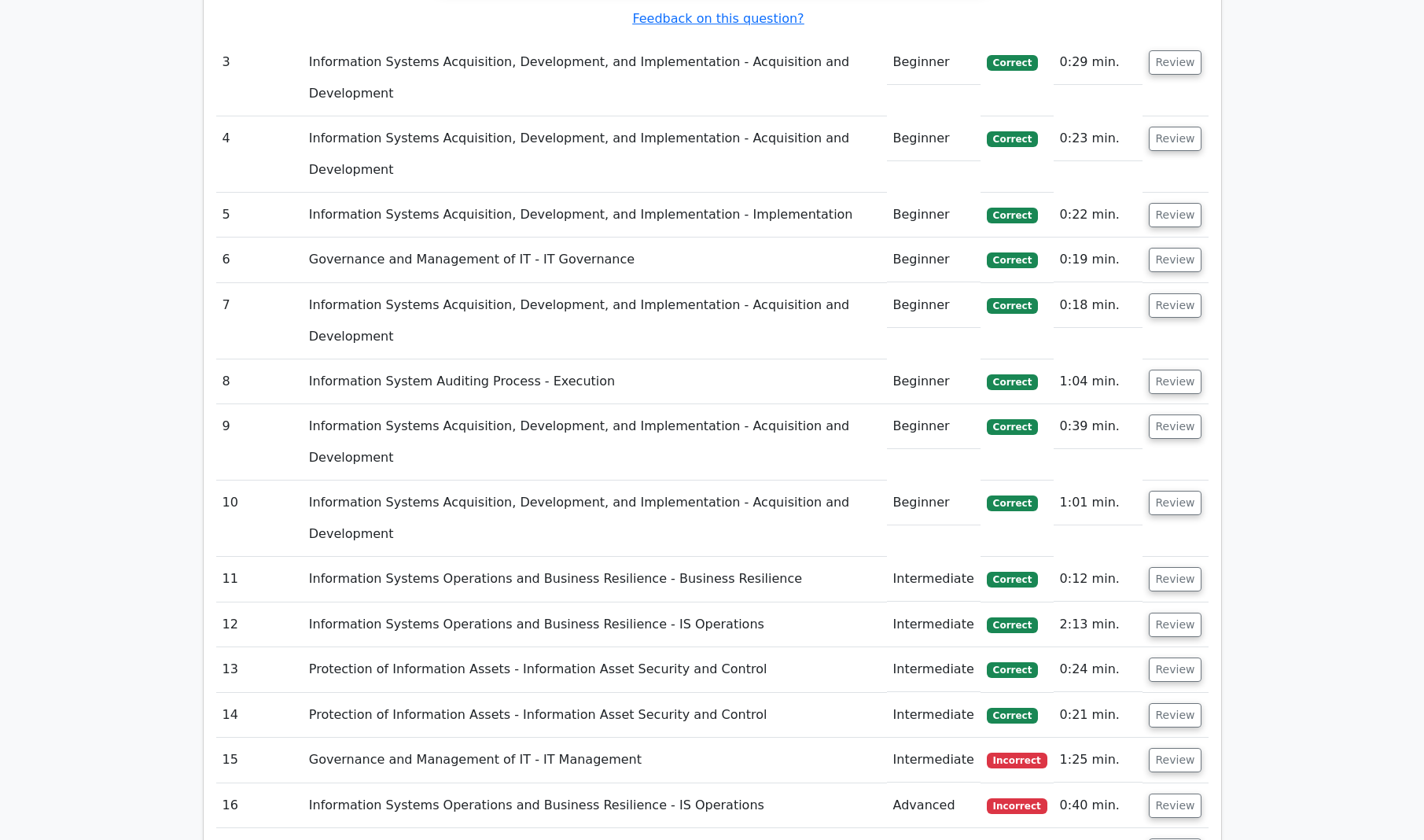
scroll to position [2751, 0]
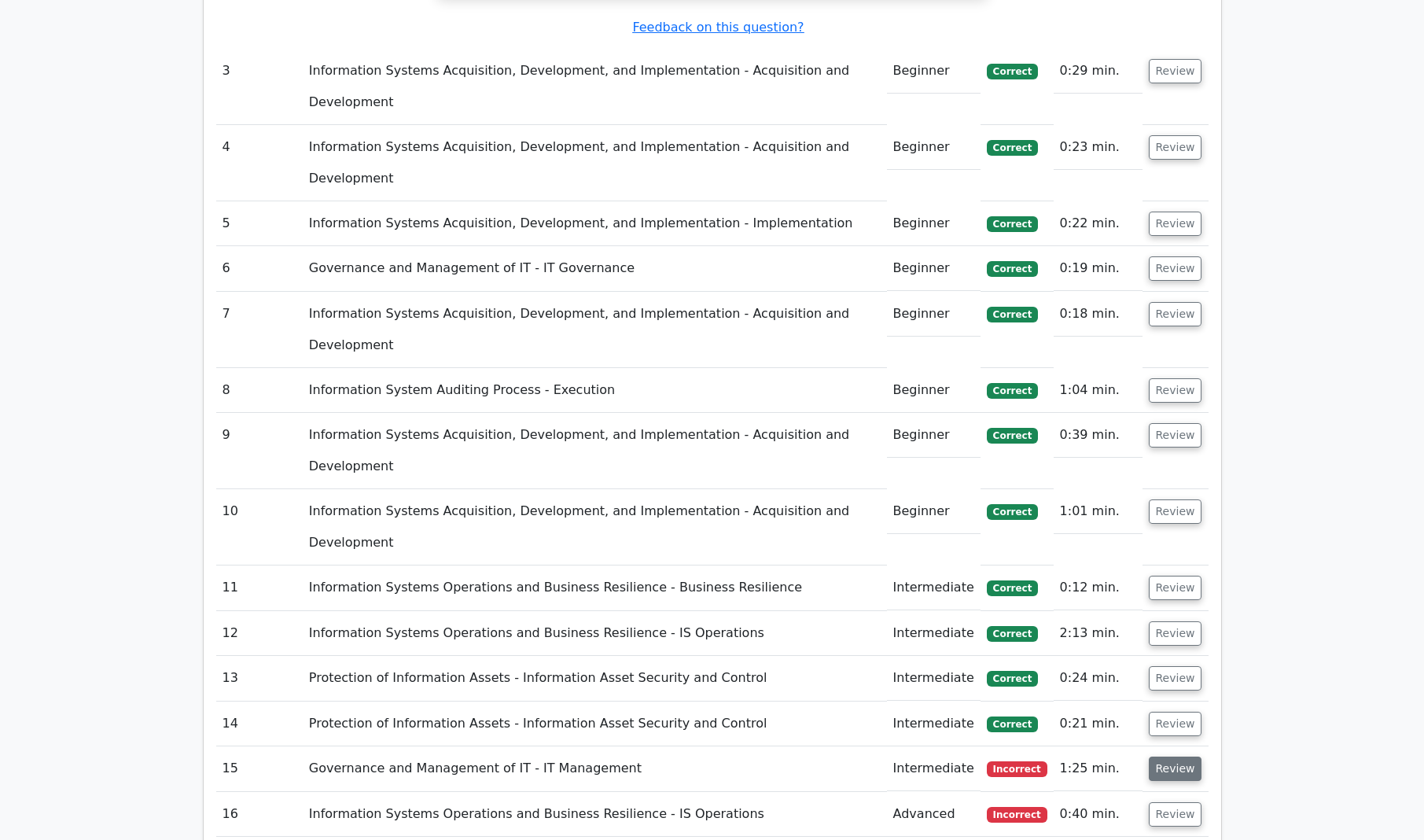
click at [1176, 757] on button "Review" at bounding box center [1175, 769] width 53 height 24
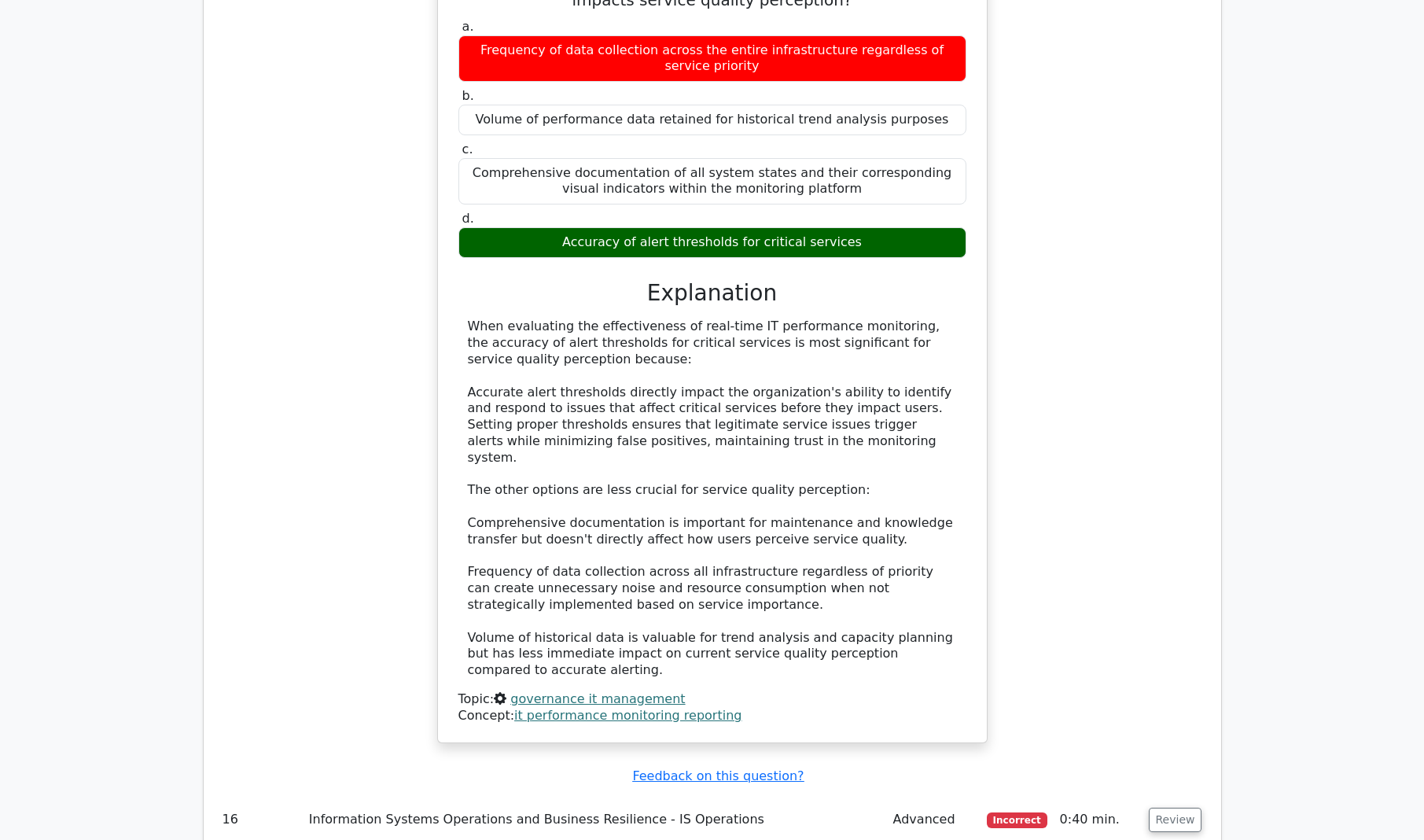
scroll to position [3774, 0]
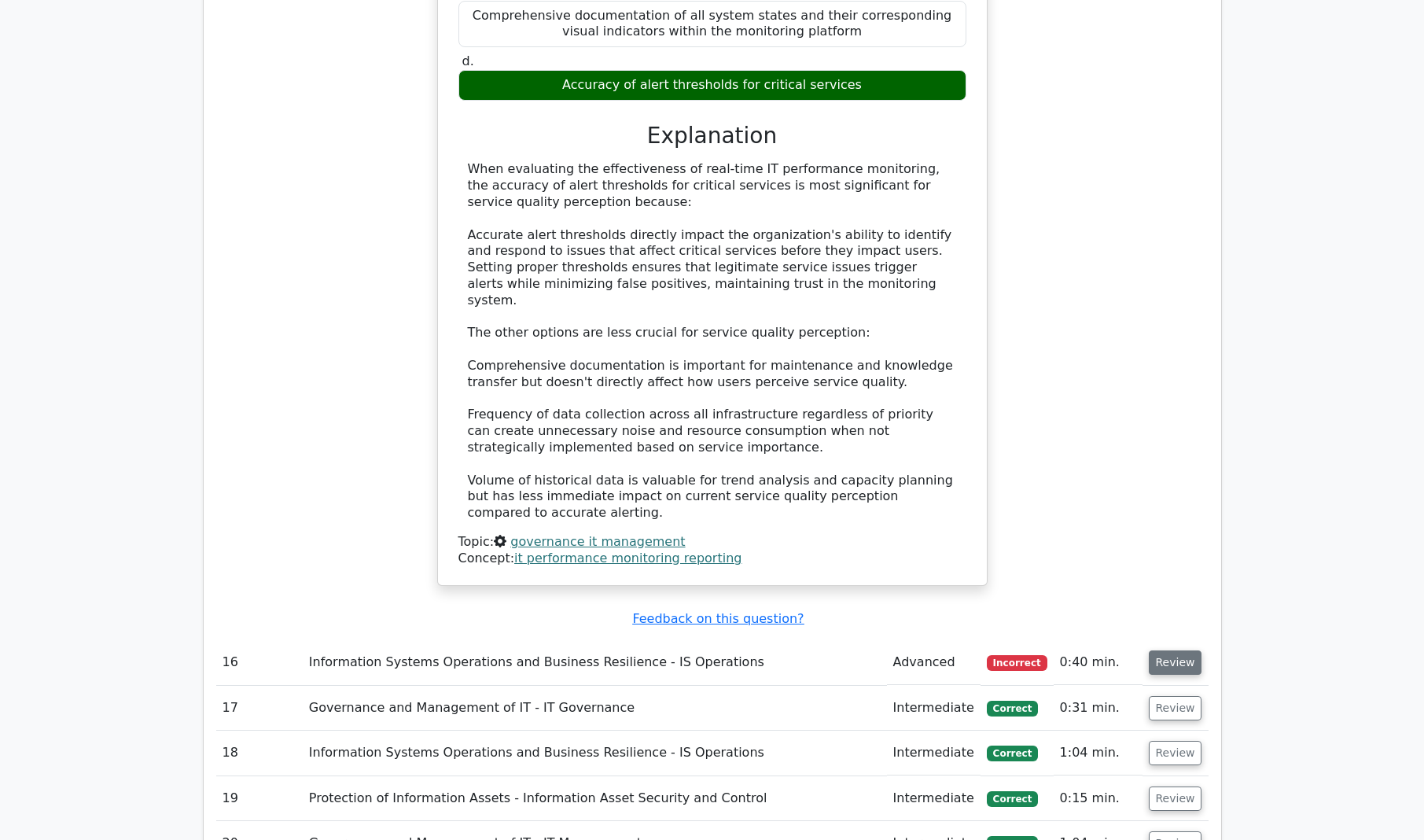
click at [1184, 650] on button "Review" at bounding box center [1175, 662] width 53 height 24
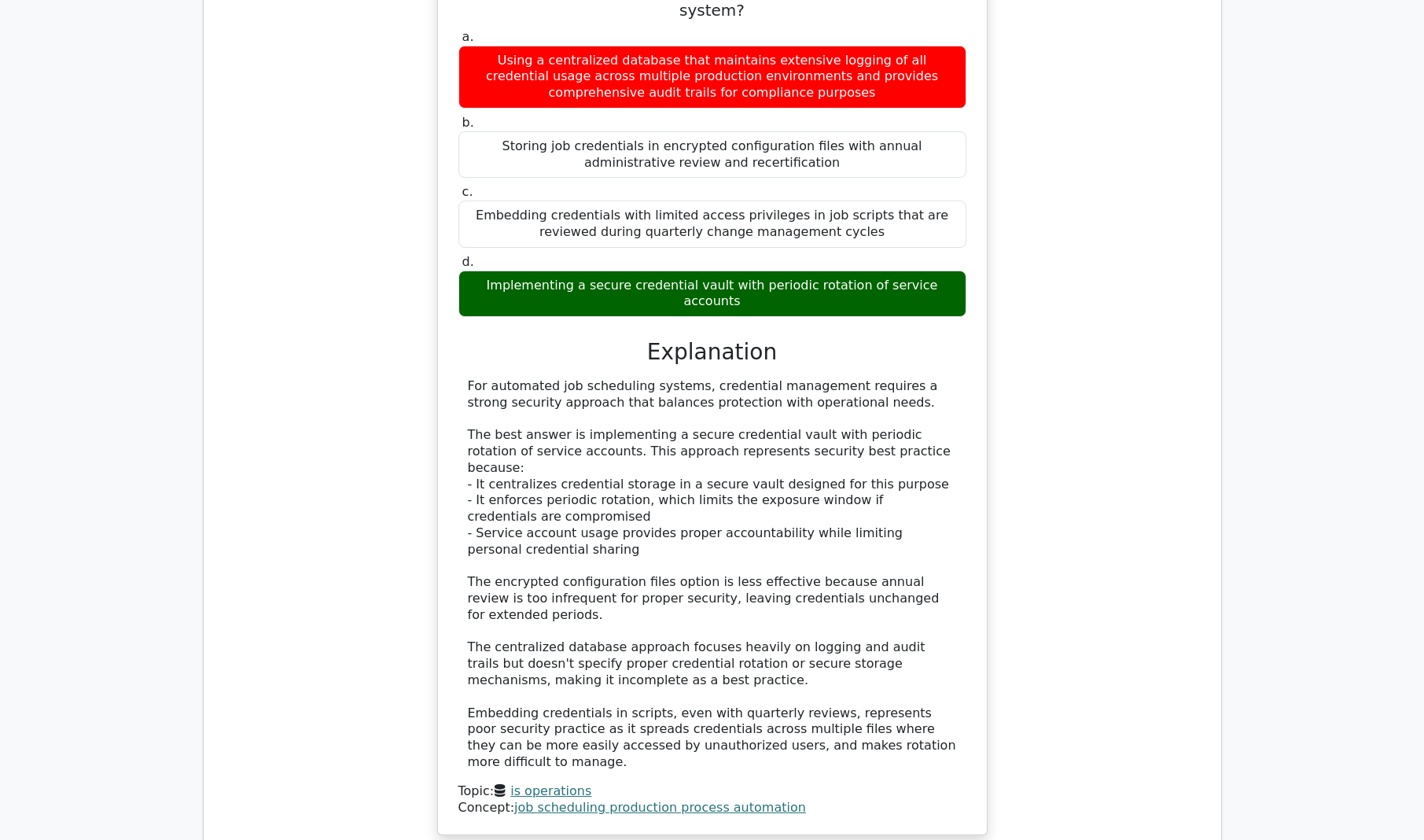
scroll to position [4732, 0]
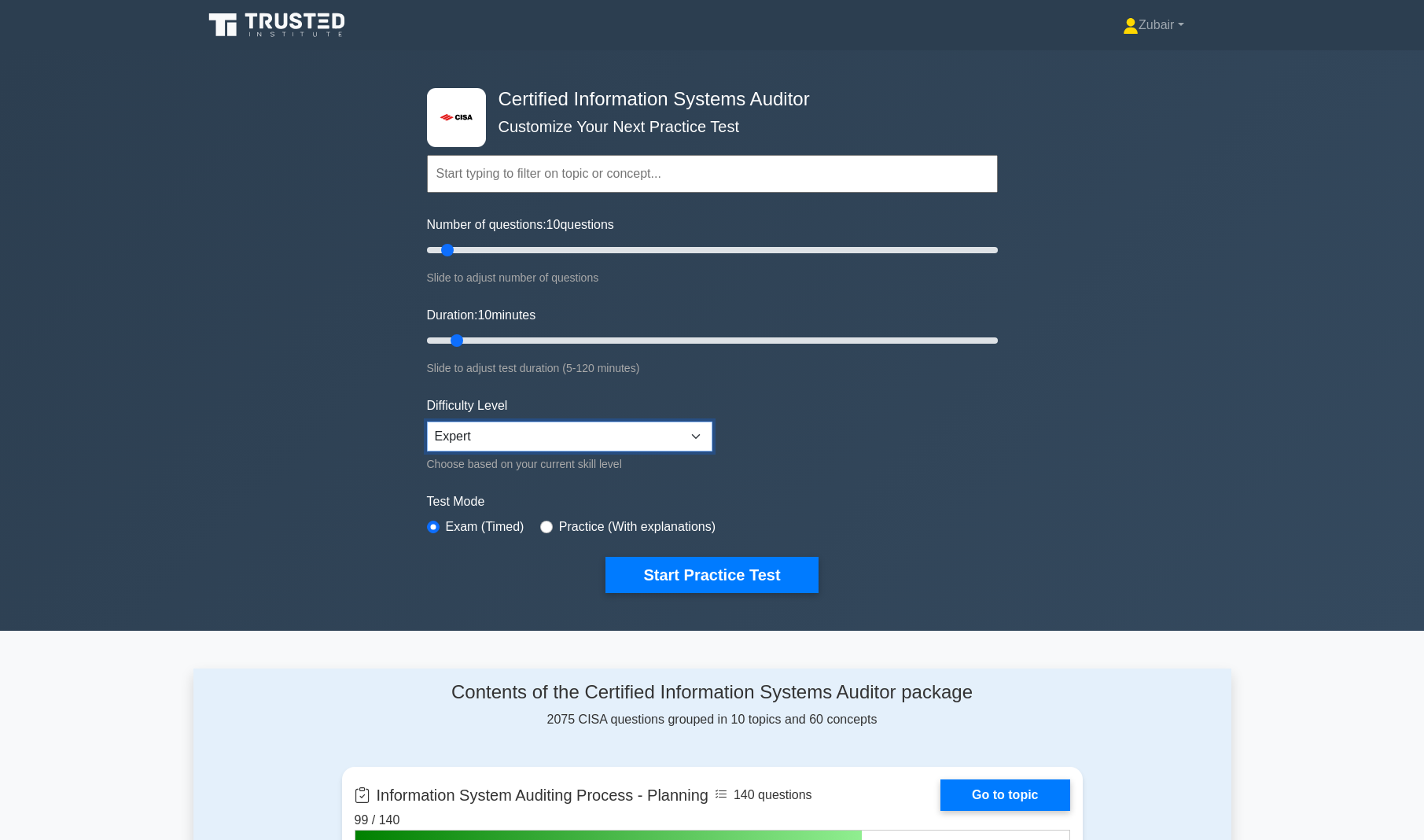
click at [544, 442] on select "Beginner Intermediate Expert" at bounding box center [570, 436] width 286 height 30
click at [427, 422] on select "Beginner Intermediate Expert" at bounding box center [570, 436] width 286 height 30
click at [878, 456] on form "Topics Information System Auditing Process - Planning Information System Auditi…" at bounding box center [712, 350] width 571 height 486
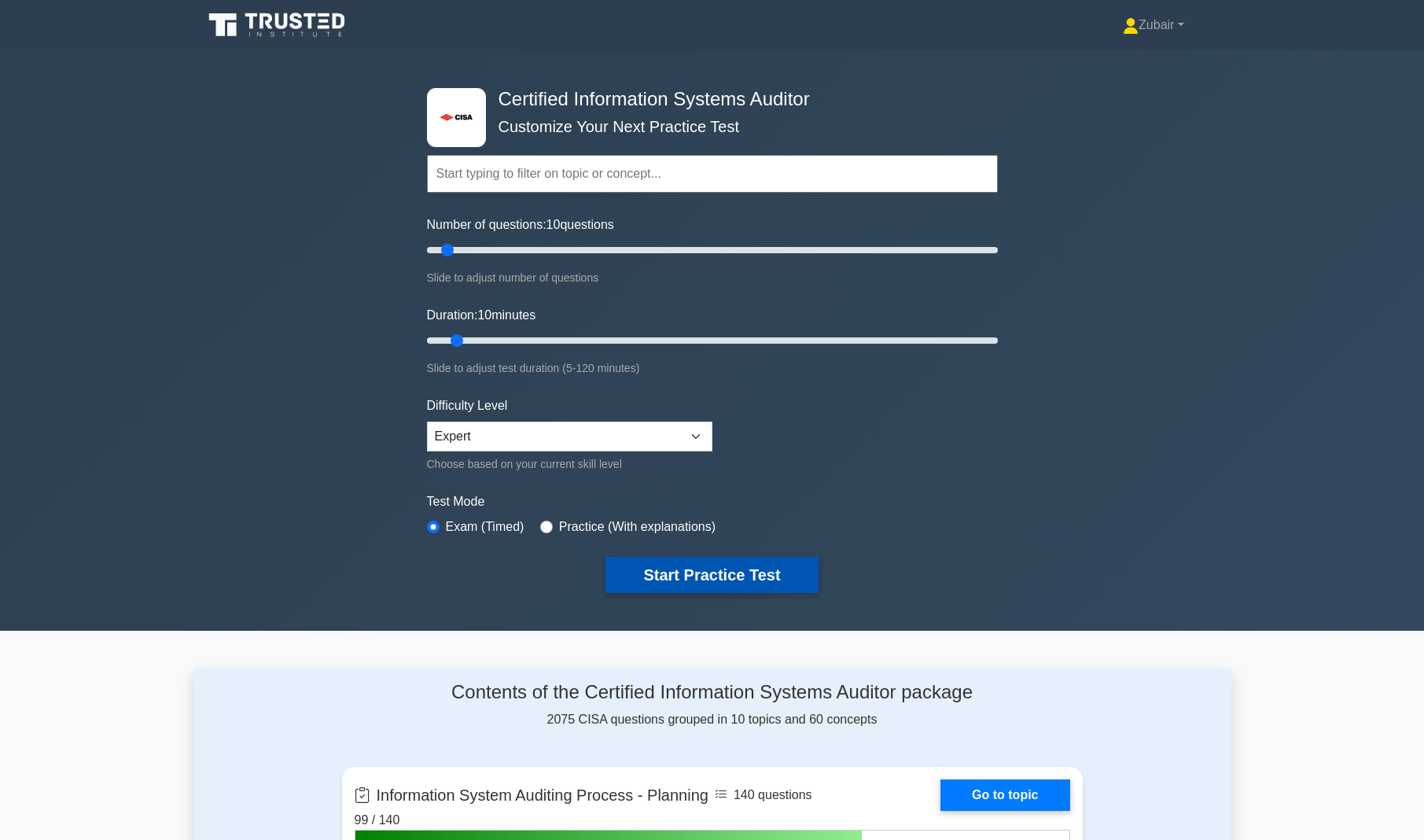
click at [678, 568] on button "Start Practice Test" at bounding box center [712, 575] width 212 height 36
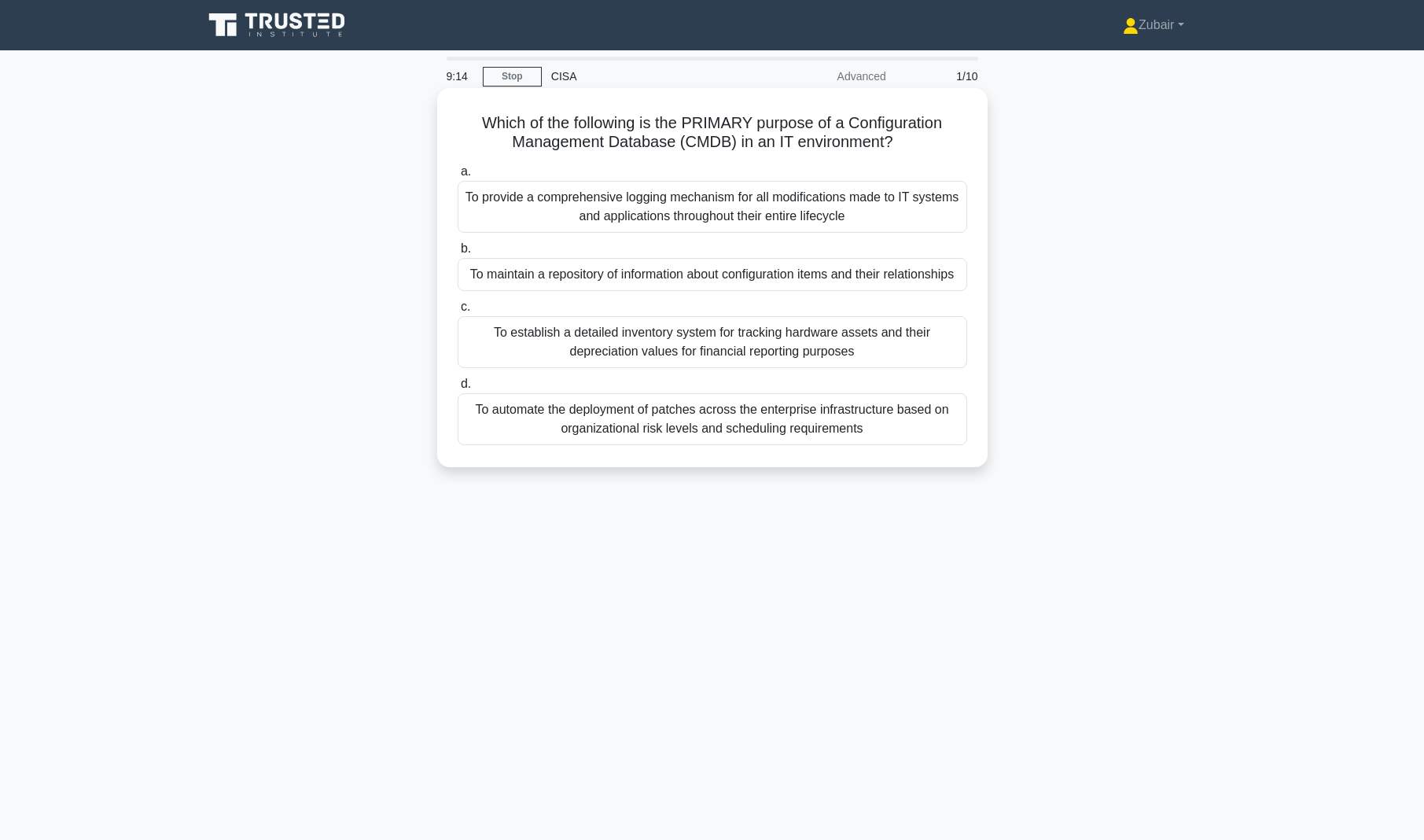
click at [930, 280] on div "To maintain a repository of information about configuration items and their rel…" at bounding box center [712, 274] width 510 height 33
click at [457, 254] on input "b. To maintain a repository of information about configuration items and their …" at bounding box center [457, 248] width 0 height 11
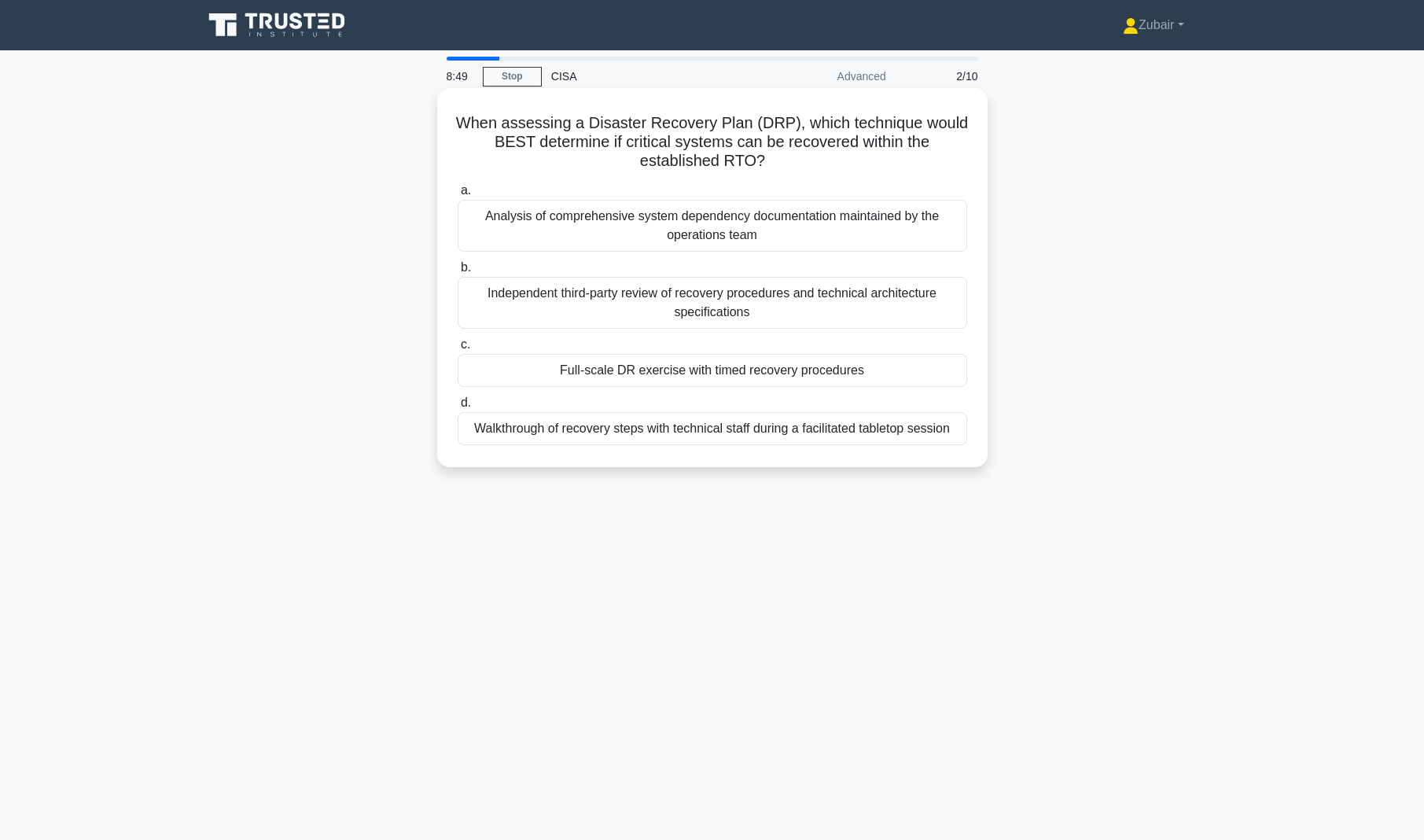
click at [842, 372] on div "Full-scale DR exercise with timed recovery procedures" at bounding box center [712, 370] width 510 height 33
click at [457, 350] on input "c. Full-scale DR exercise with timed recovery procedures" at bounding box center [457, 345] width 0 height 11
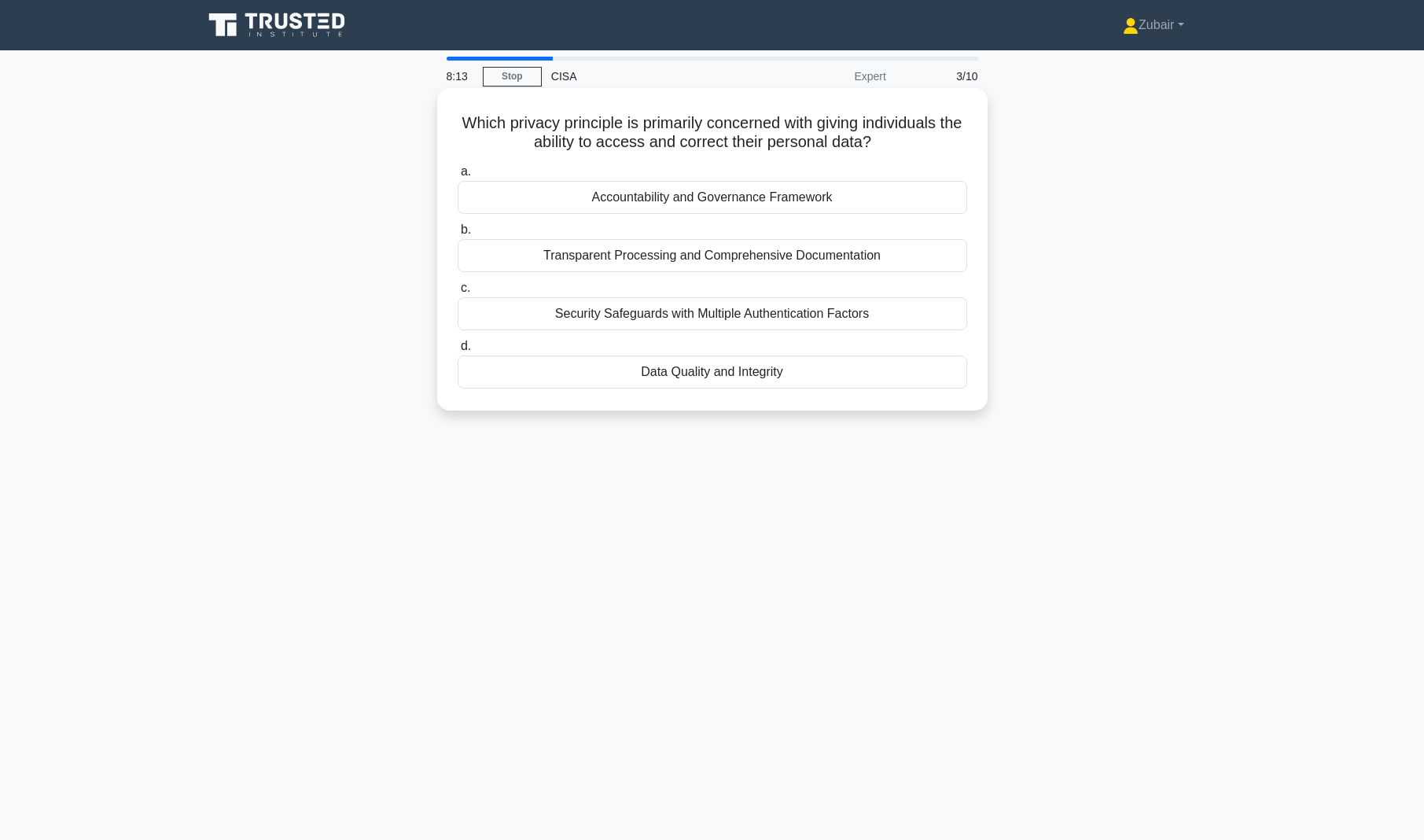
click at [825, 197] on div "Accountability and Governance Framework" at bounding box center [712, 197] width 510 height 33
click at [457, 177] on input "a. Accountability and Governance Framework" at bounding box center [457, 172] width 0 height 11
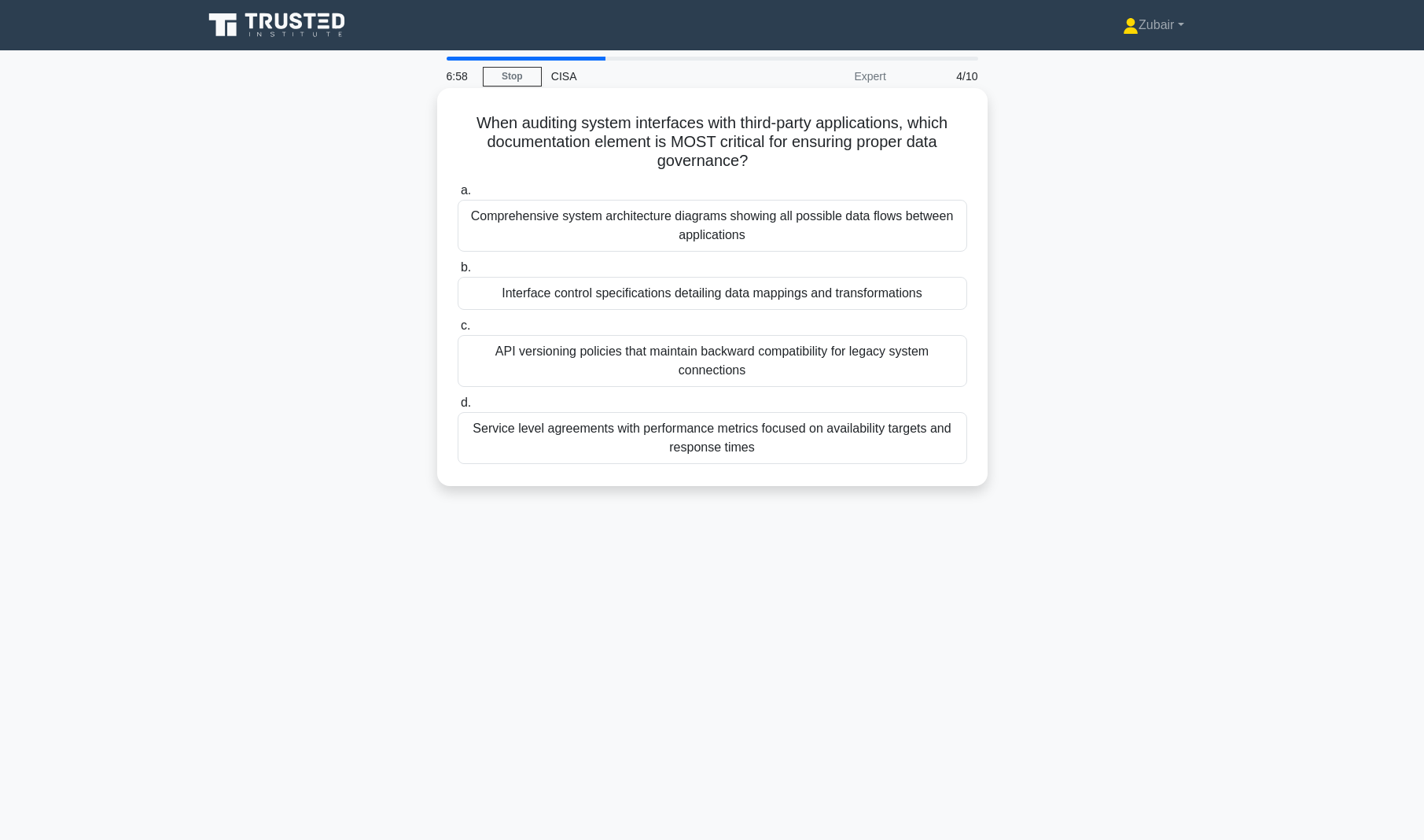
click at [929, 231] on div "Comprehensive system architecture diagrams showing all possible data flows betw…" at bounding box center [712, 226] width 510 height 52
click at [457, 196] on input "a. Comprehensive system architecture diagrams showing all possible data flows b…" at bounding box center [457, 190] width 0 height 11
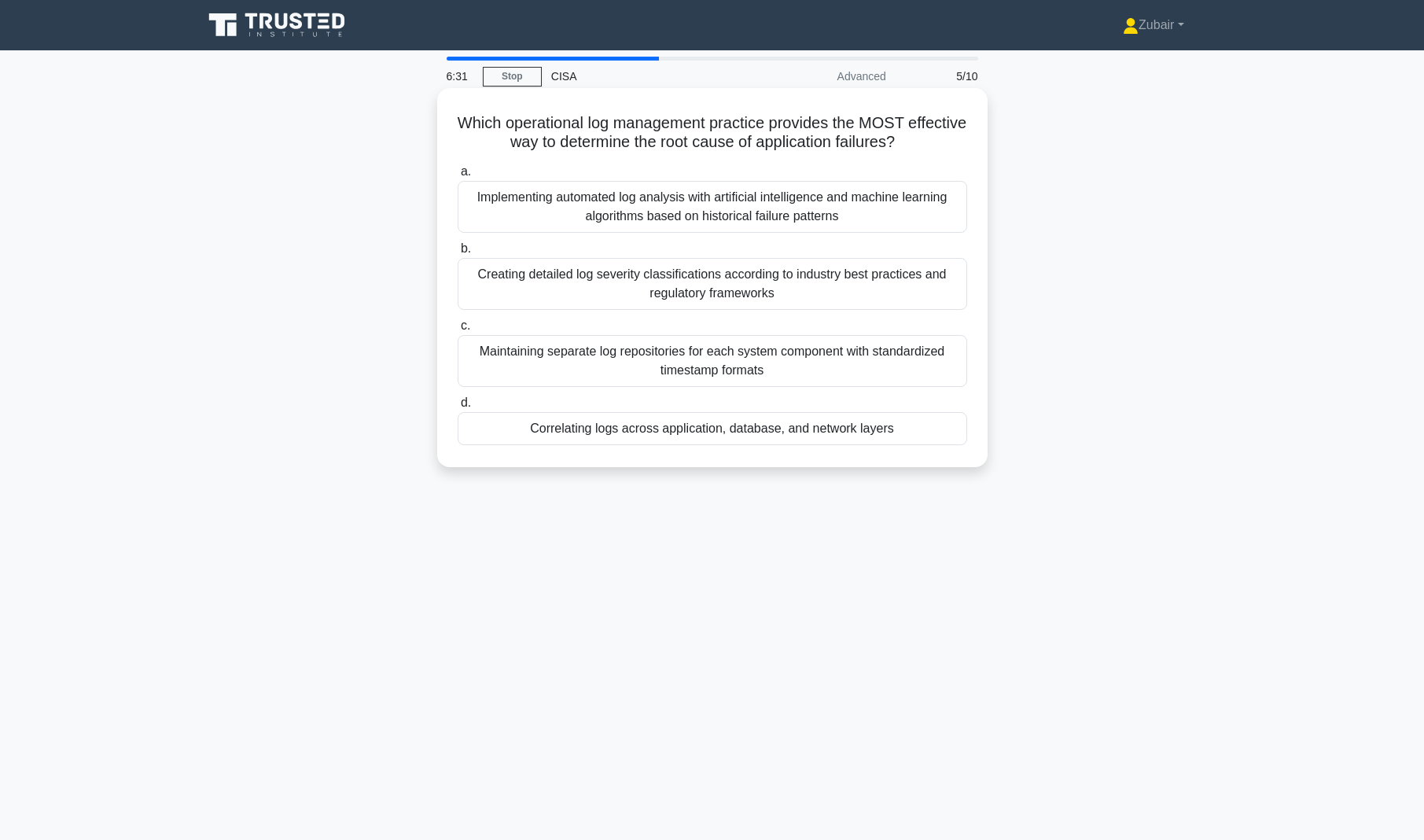
click at [872, 204] on div "Implementing automated log analysis with artificial intelligence and machine le…" at bounding box center [712, 206] width 510 height 52
click at [457, 177] on input "a. Implementing automated log analysis with artificial intelligence and machine…" at bounding box center [457, 172] width 0 height 11
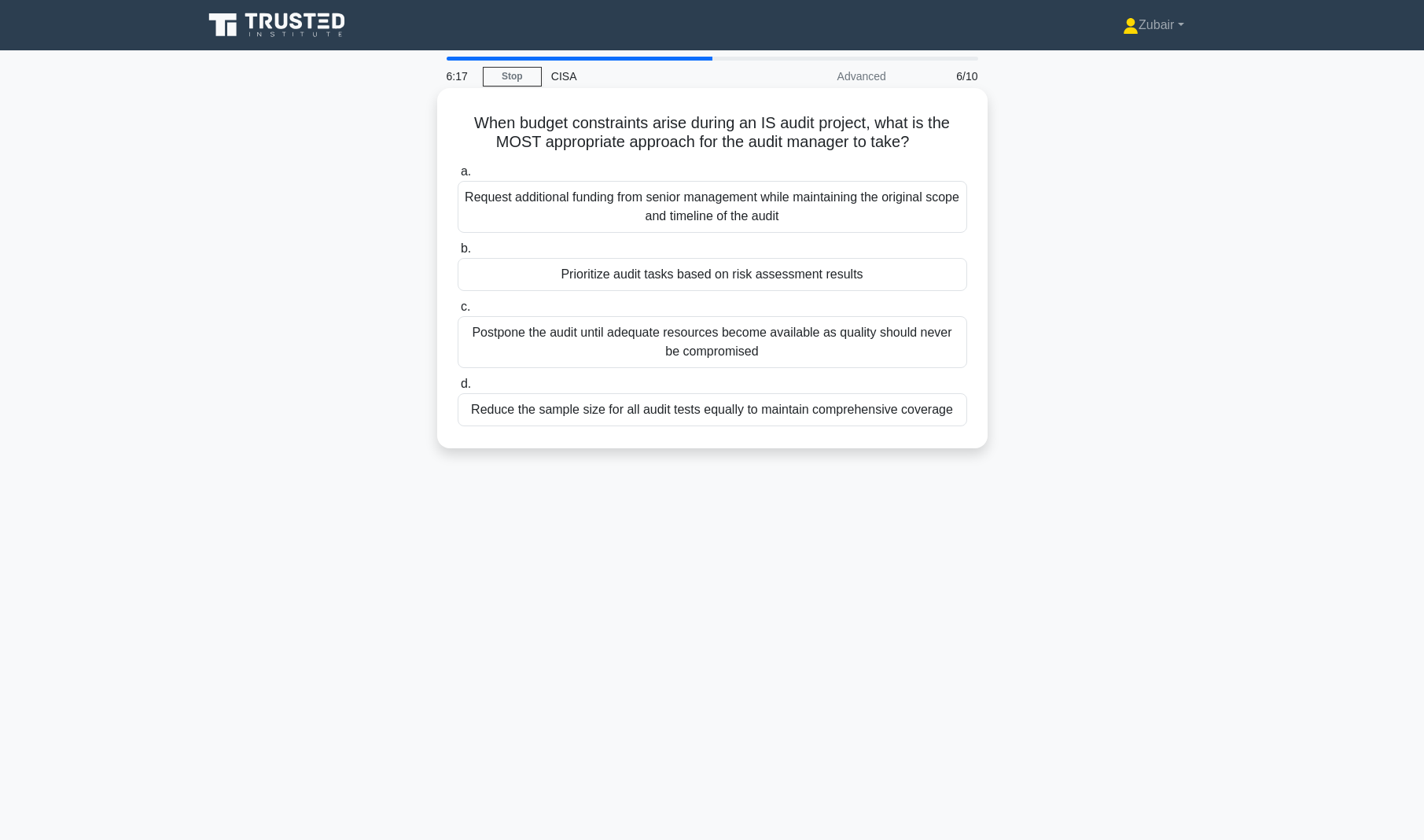
click at [780, 273] on div "Prioritize audit tasks based on risk assessment results" at bounding box center [712, 274] width 510 height 33
click at [457, 254] on input "b. Prioritize audit tasks based on risk assessment results" at bounding box center [457, 248] width 0 height 11
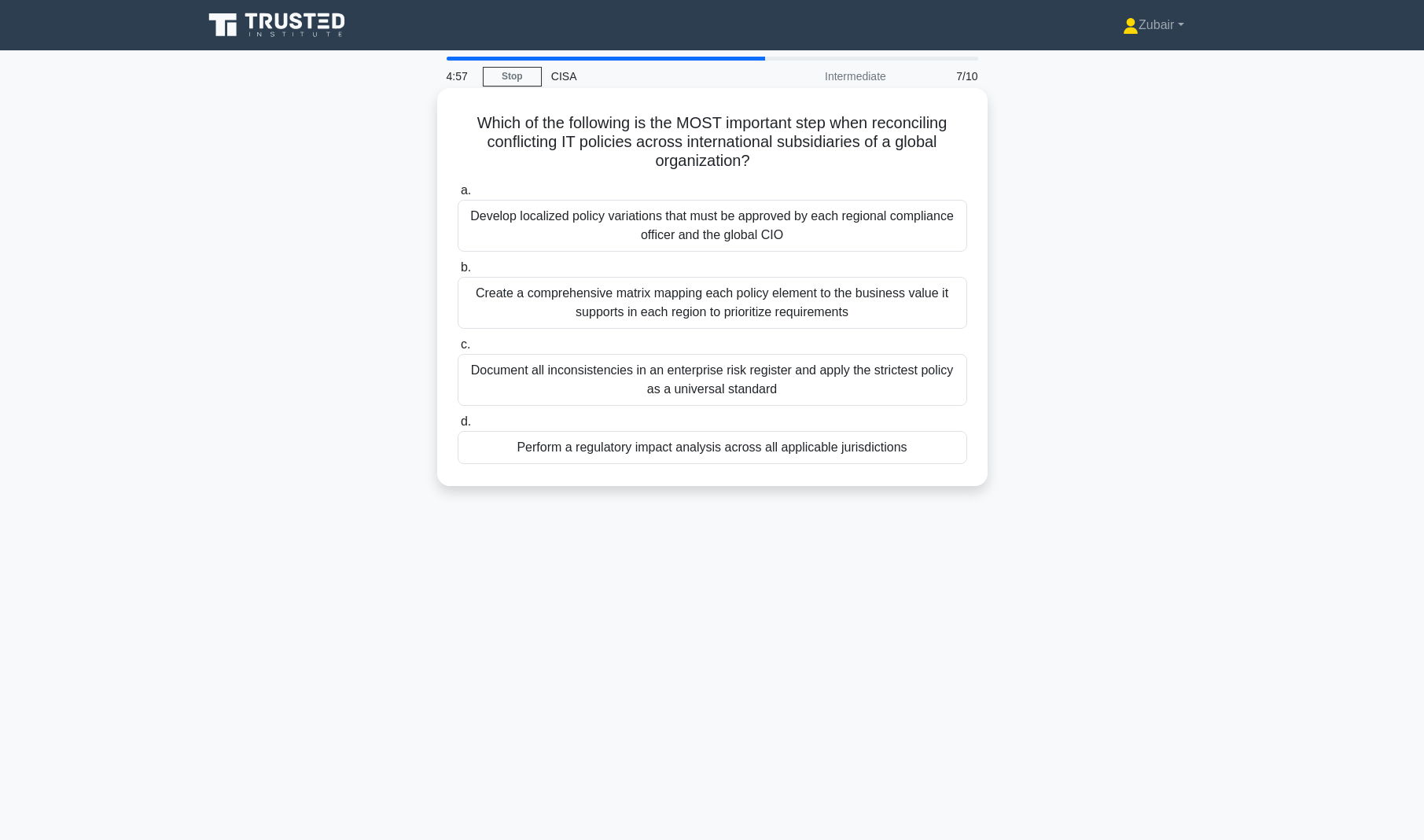
click at [929, 451] on div "Perform a regulatory impact analysis across all applicable jurisdictions" at bounding box center [712, 447] width 510 height 33
click at [457, 427] on input "d. Perform a regulatory impact analysis across all applicable jurisdictions" at bounding box center [457, 422] width 0 height 11
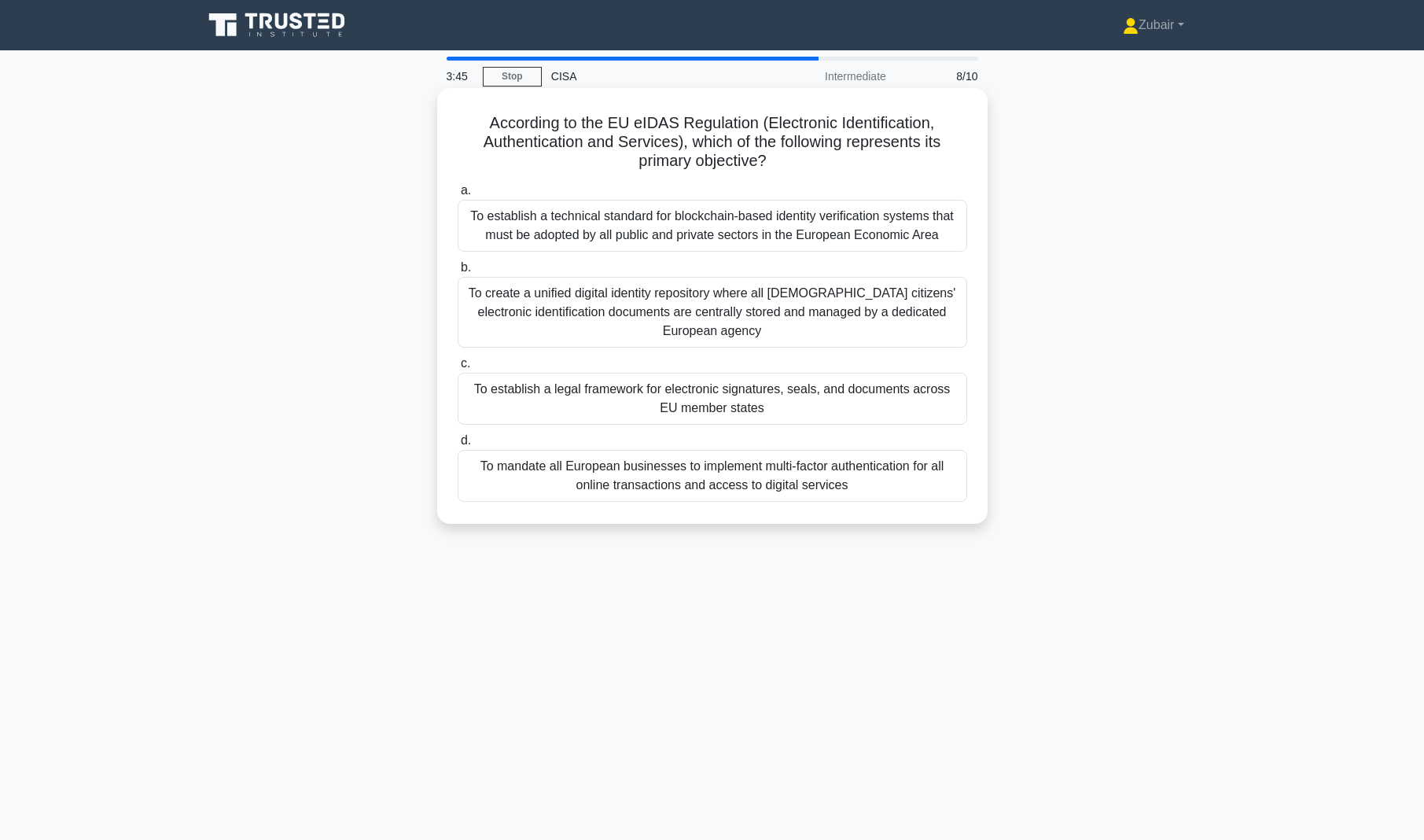
click at [878, 402] on div "To establish a legal framework for electronic signatures, seals, and documents …" at bounding box center [712, 398] width 510 height 52
click at [457, 369] on input "c. To establish a legal framework for electronic signatures, seals, and documen…" at bounding box center [457, 363] width 0 height 11
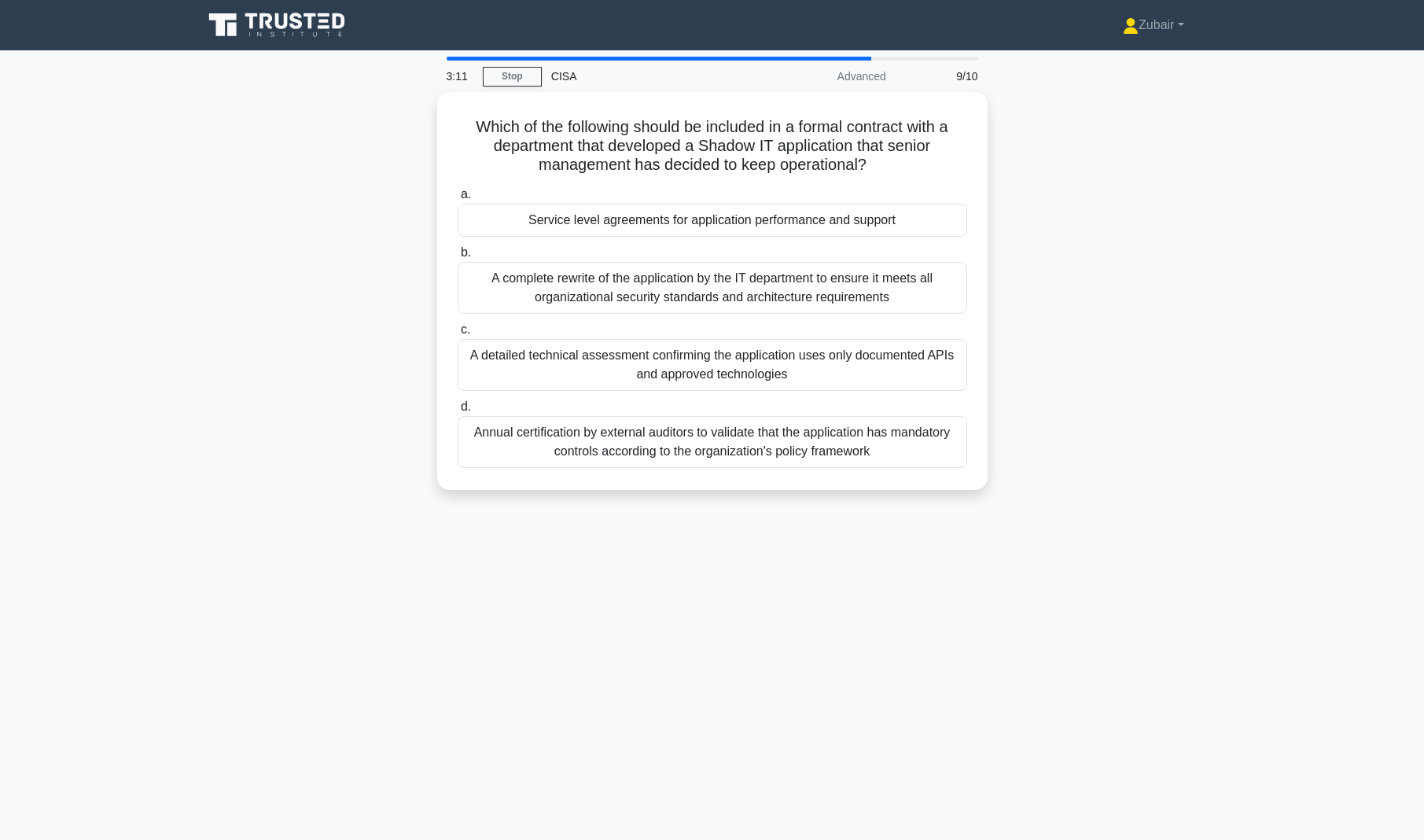
click at [1182, 494] on div "Which of the following should be included in a formal contract with a departmen…" at bounding box center [712, 300] width 1038 height 417
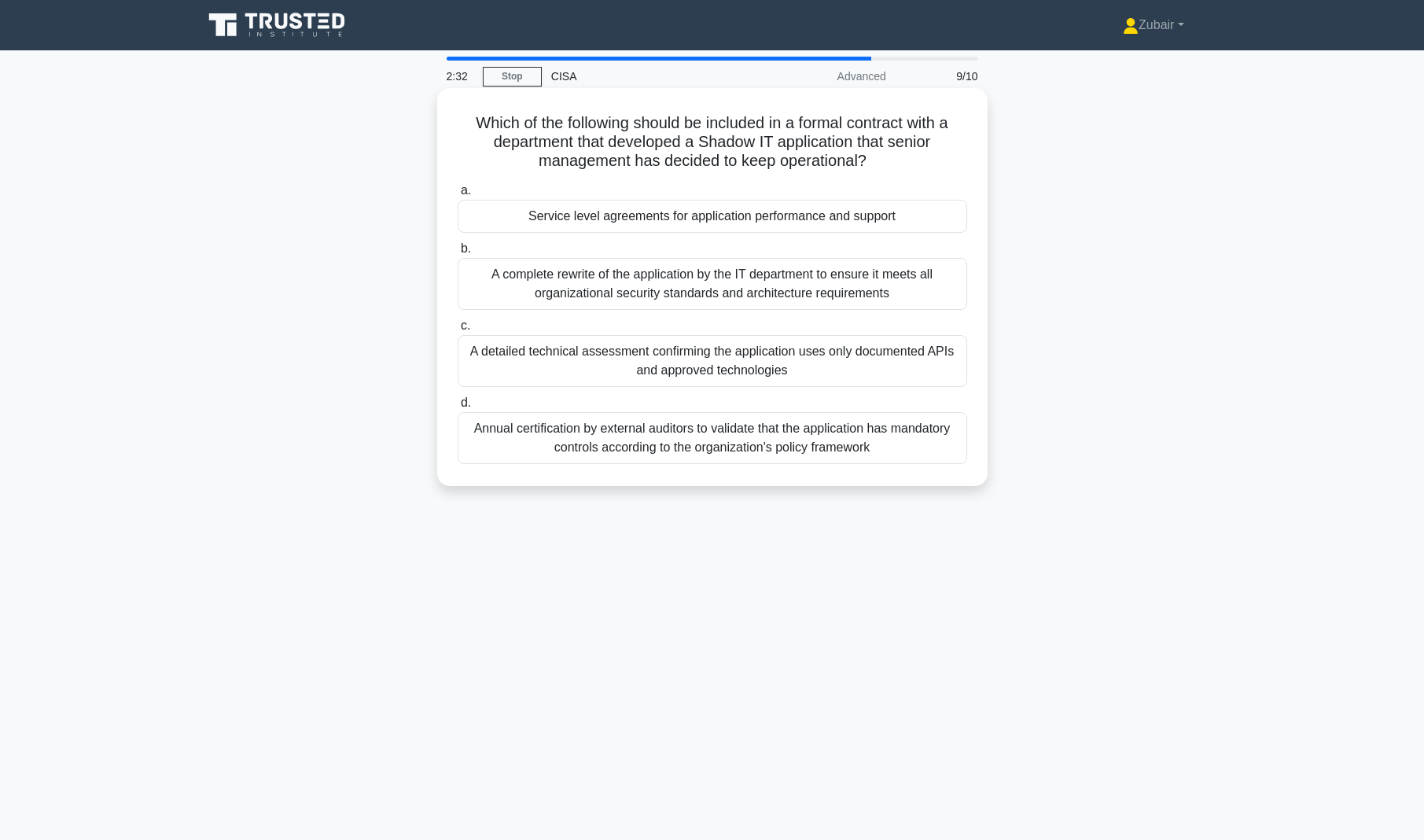
click at [895, 372] on div "A detailed technical assessment confirming the application uses only documented…" at bounding box center [712, 361] width 510 height 52
click at [457, 331] on input "c. A detailed technical assessment confirming the application uses only documen…" at bounding box center [457, 325] width 0 height 11
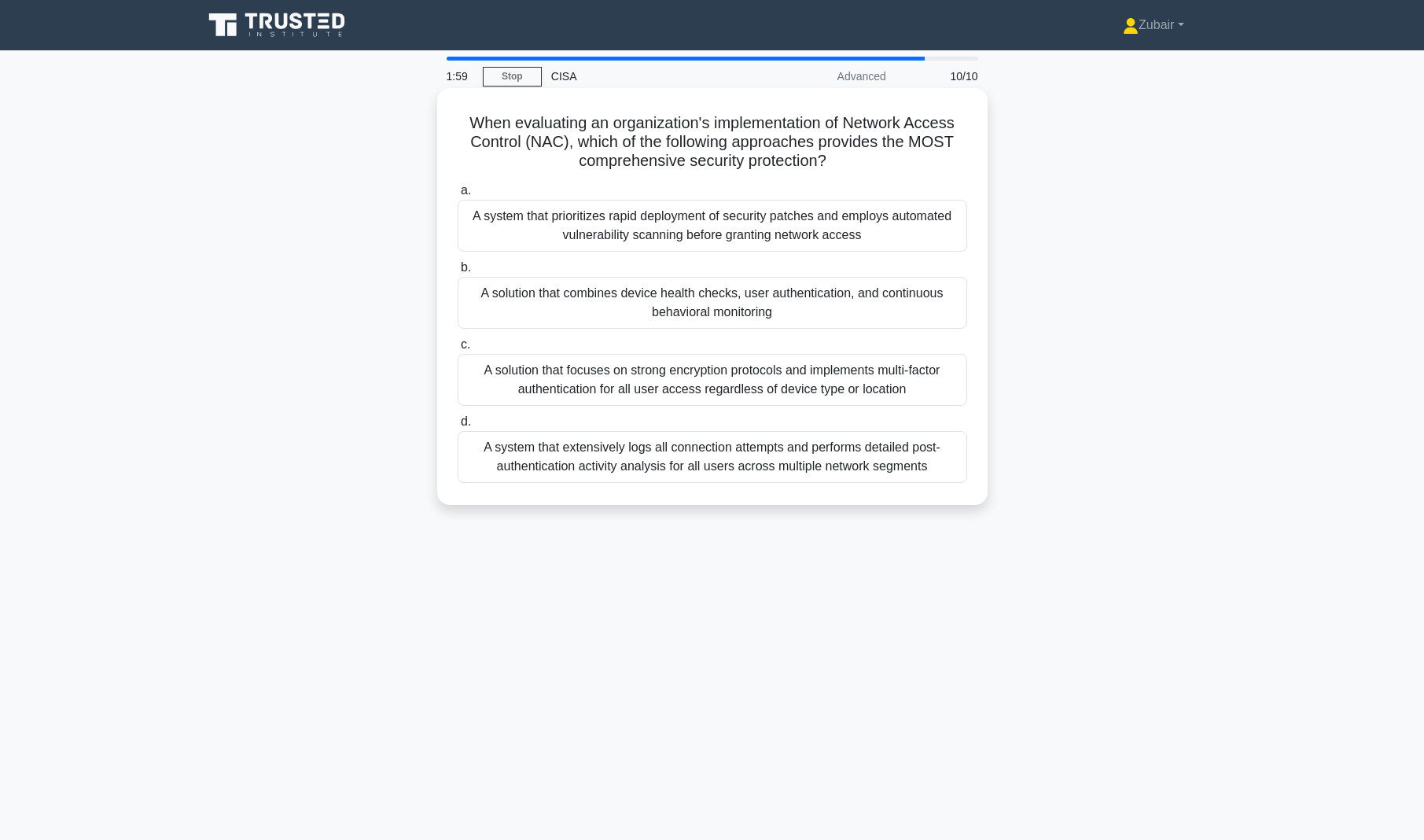
click at [892, 376] on div "A solution that focuses on strong encryption protocols and implements multi-fac…" at bounding box center [712, 380] width 510 height 52
click at [457, 350] on input "c. A solution that focuses on strong encryption protocols and implements multi-…" at bounding box center [457, 345] width 0 height 11
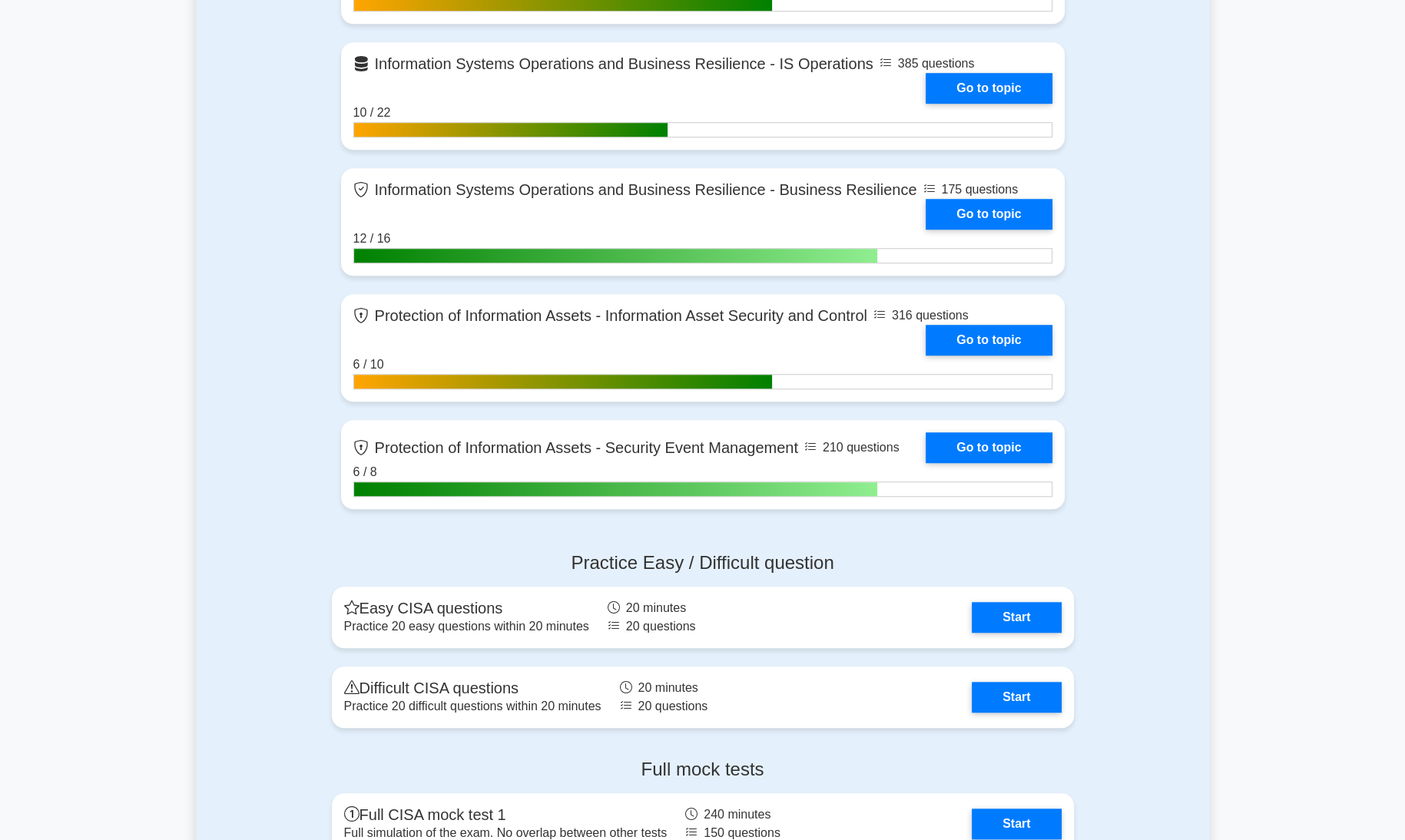
scroll to position [1408, 0]
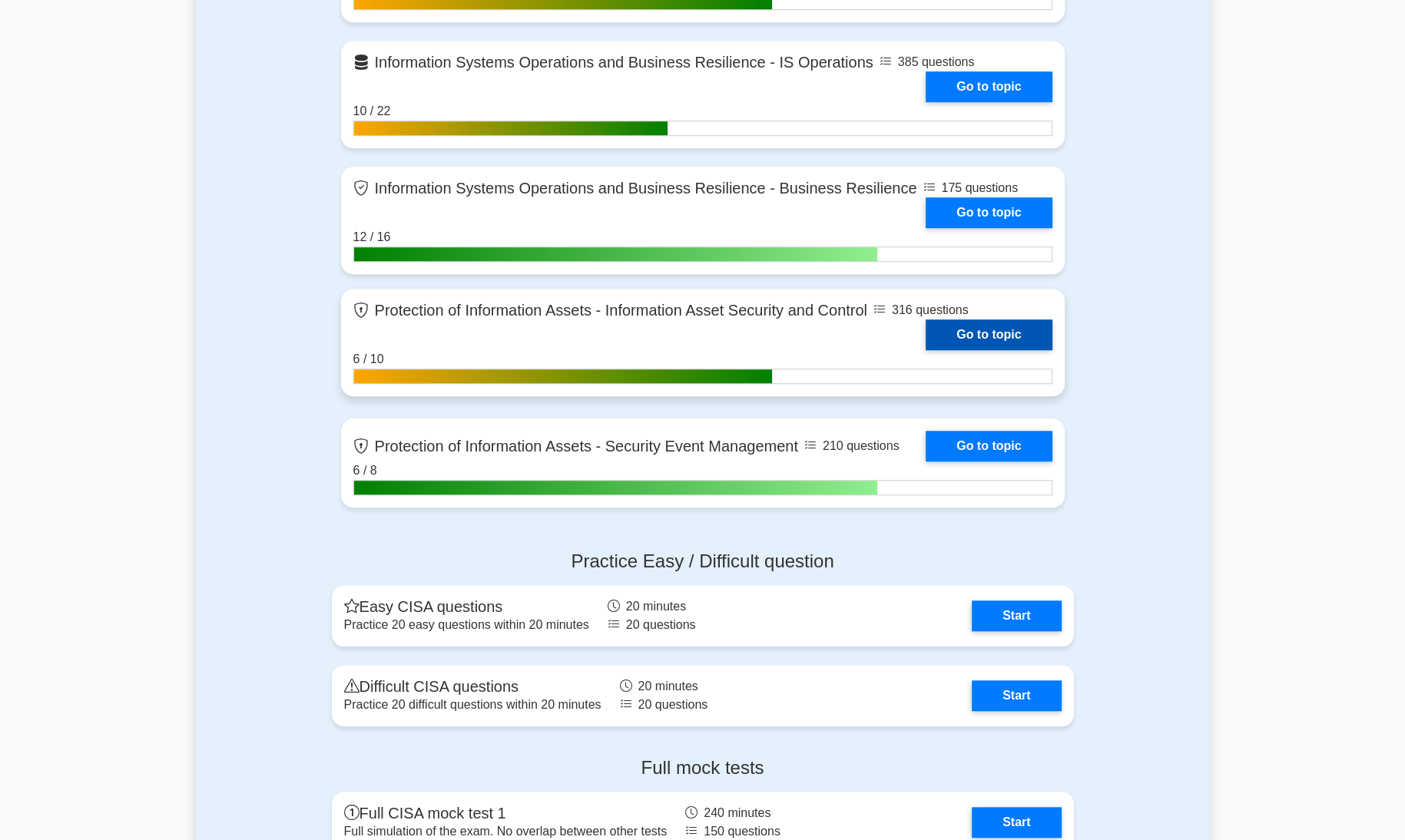
click at [997, 334] on link "Go to topic" at bounding box center [988, 334] width 126 height 31
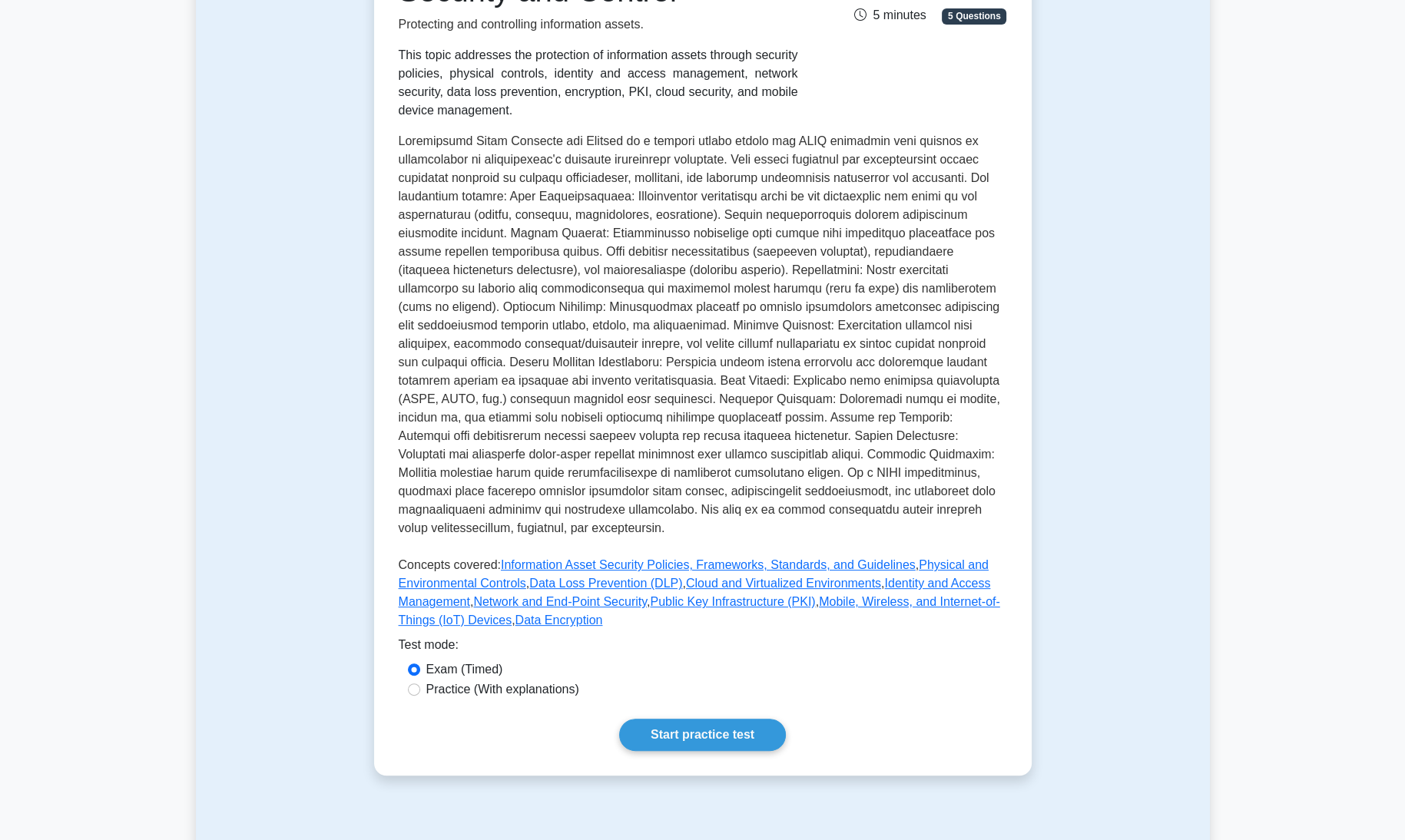
scroll to position [451, 0]
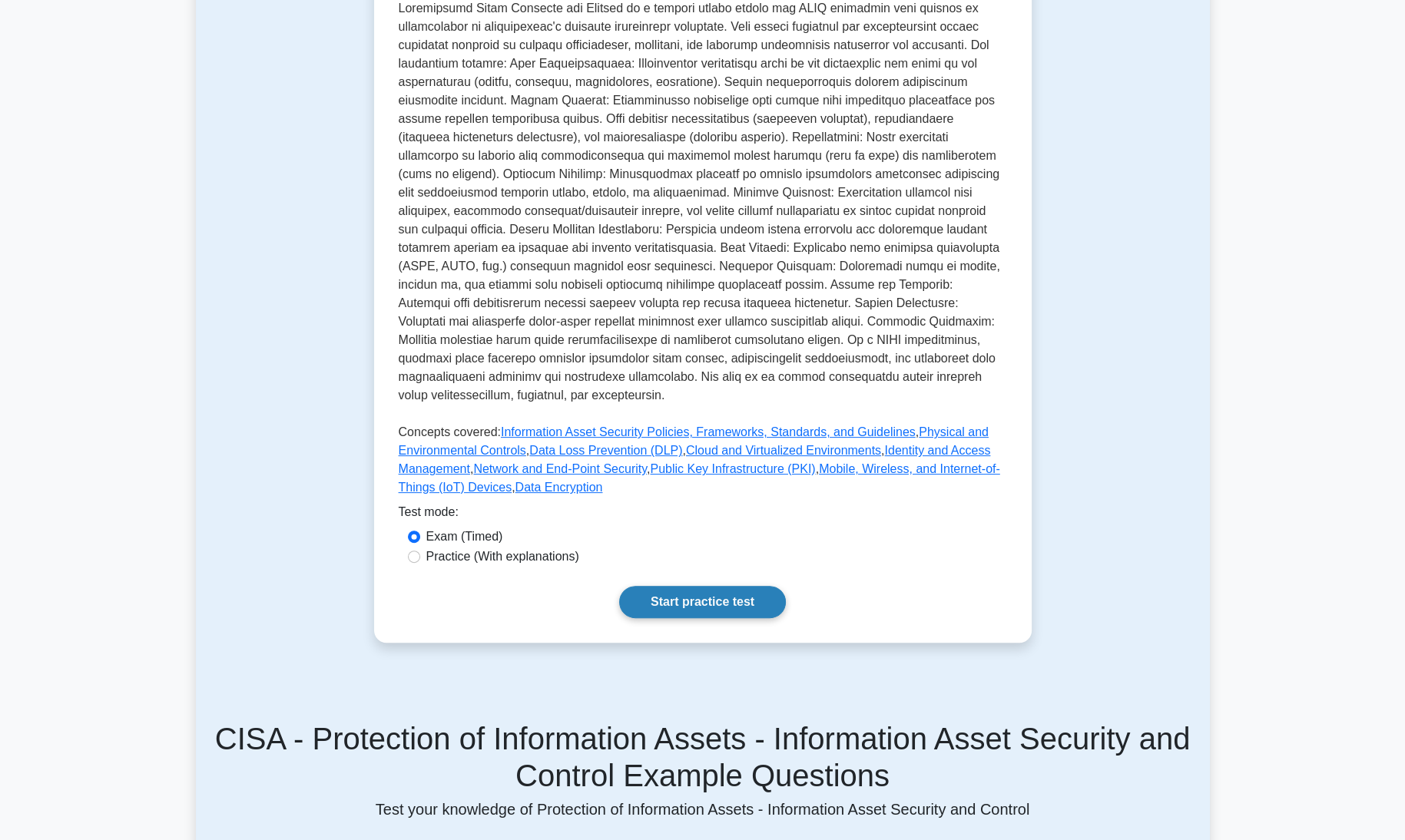
click at [692, 586] on link "Start practice test" at bounding box center [702, 601] width 167 height 32
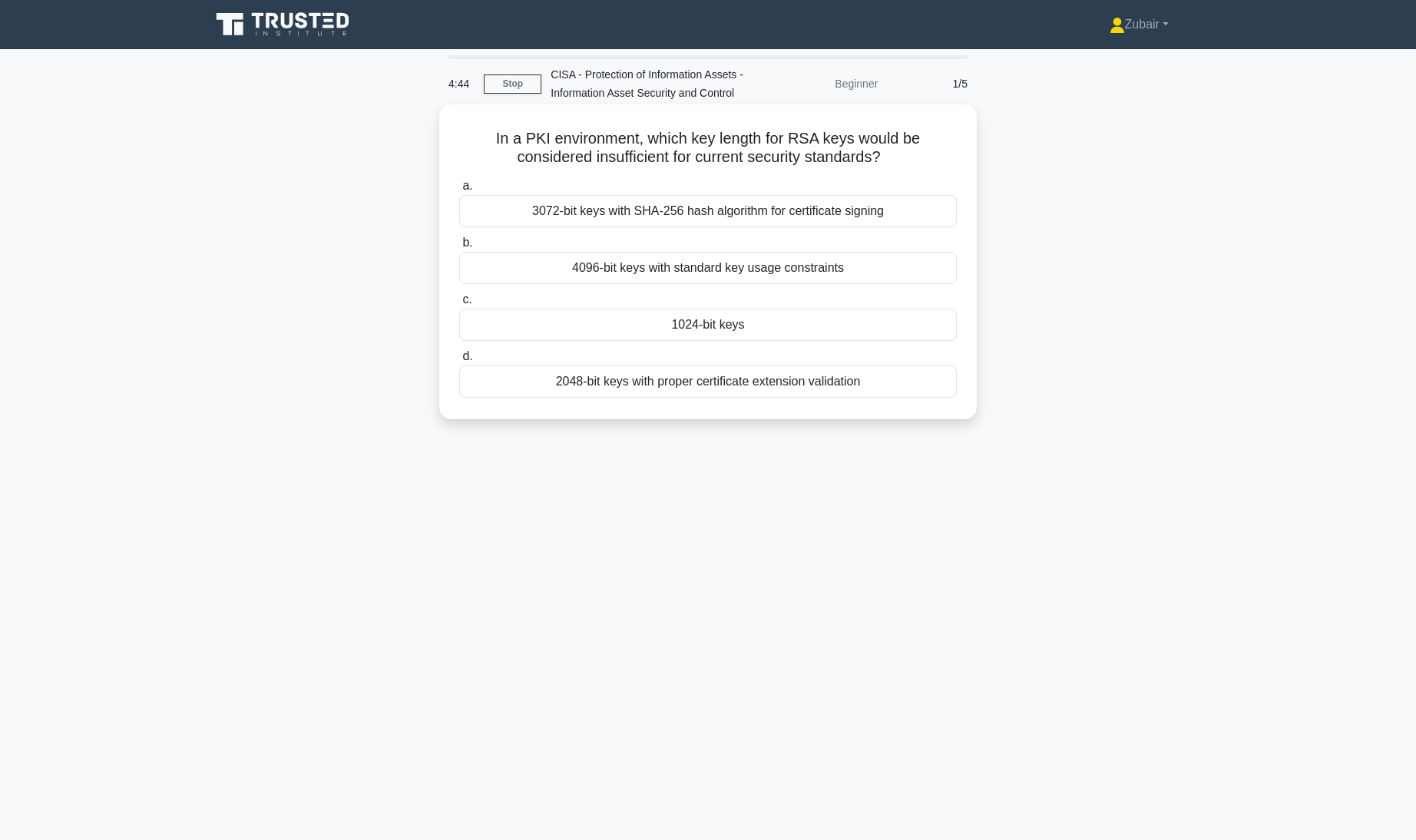
click at [855, 391] on div "2048-bit keys with proper certificate extension validation" at bounding box center [708, 381] width 498 height 32
click at [459, 362] on input "d. 2048-bit keys with proper certificate extension validation" at bounding box center [459, 356] width 0 height 10
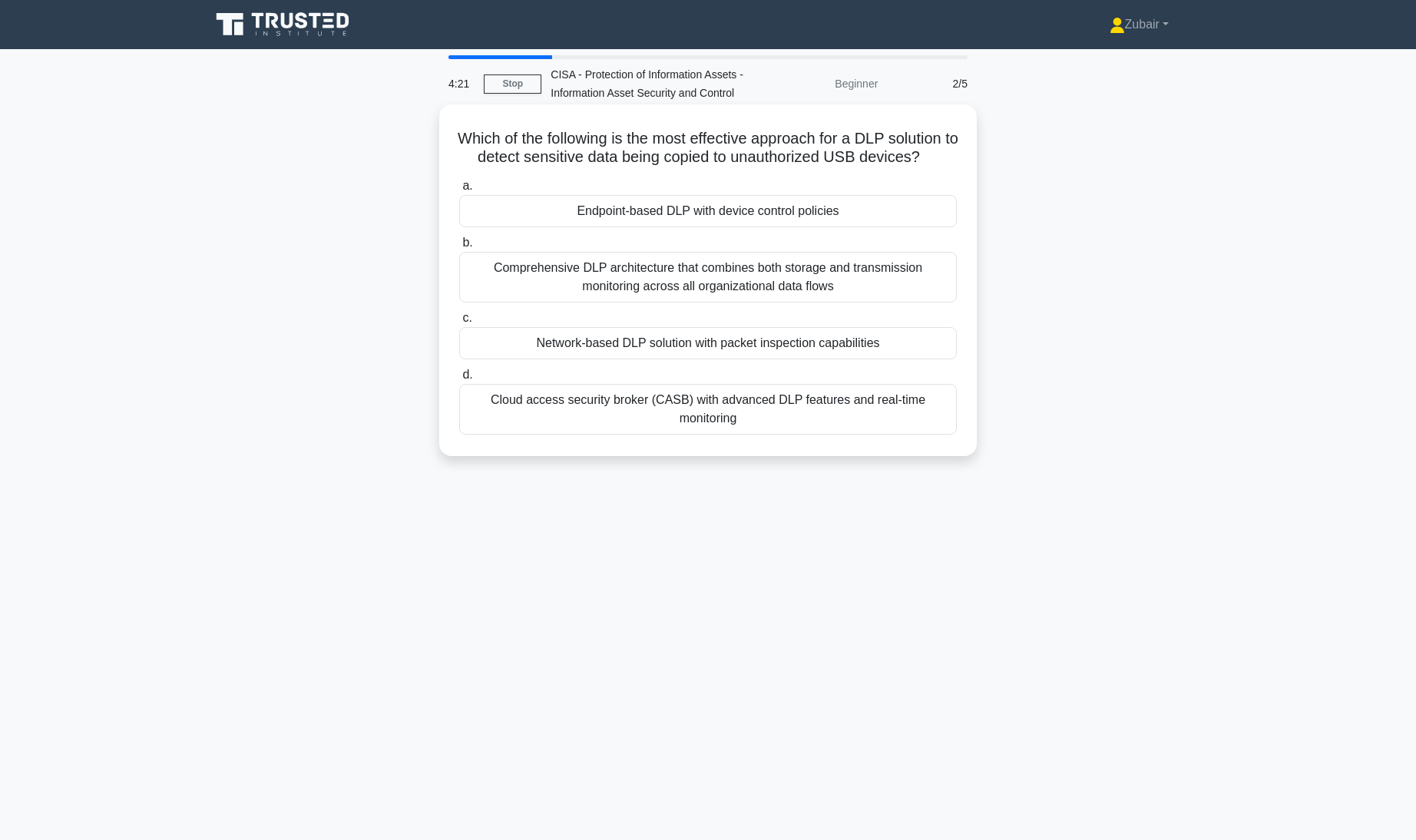
click at [795, 228] on div "Endpoint-based DLP with device control policies" at bounding box center [708, 211] width 498 height 32
click at [459, 191] on input "a. Endpoint-based DLP with device control policies" at bounding box center [459, 186] width 0 height 10
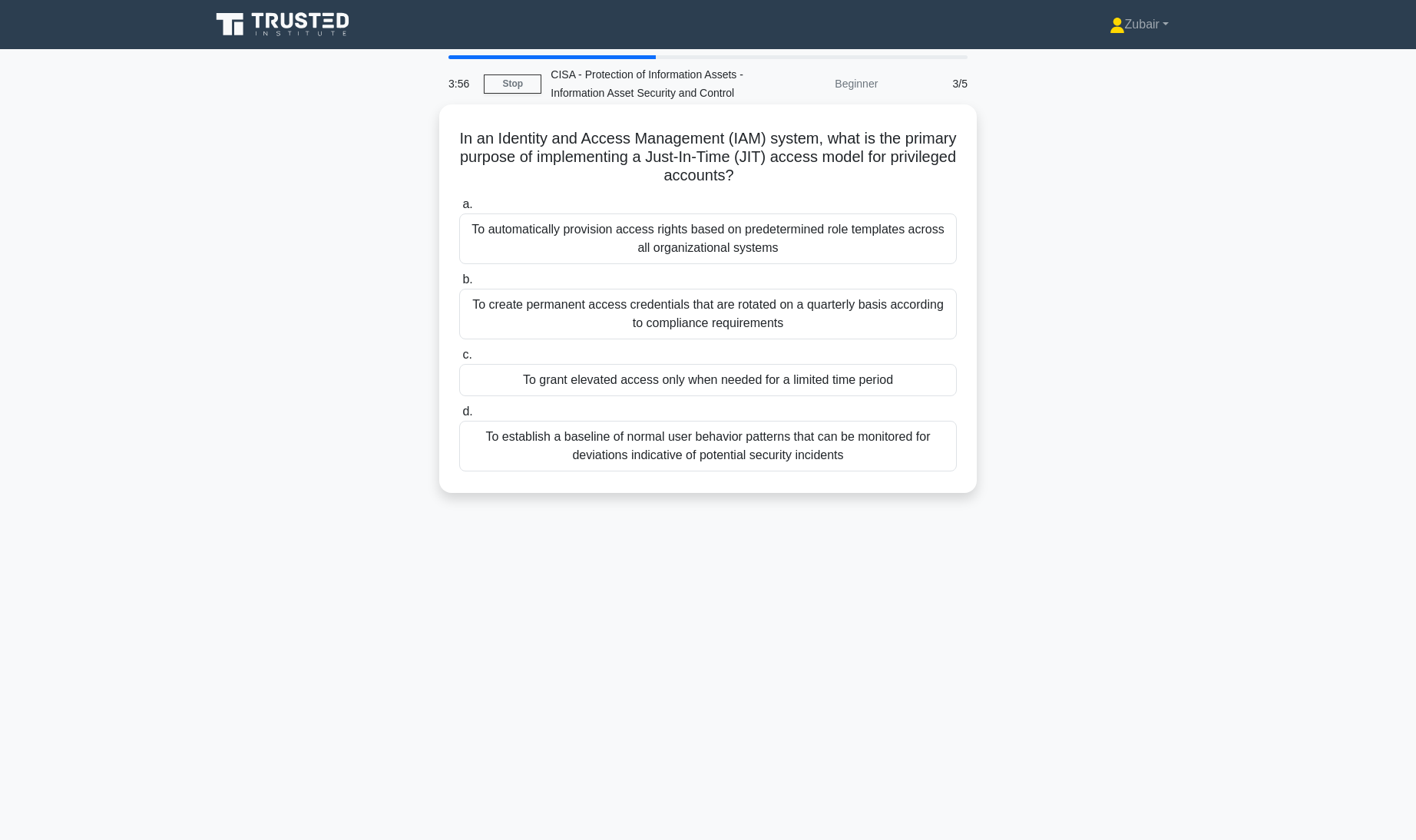
click at [808, 234] on div "To automatically provision access rights based on predetermined role templates …" at bounding box center [708, 239] width 498 height 51
click at [459, 209] on input "a. To automatically provision access rights based on predetermined role templat…" at bounding box center [459, 205] width 0 height 10
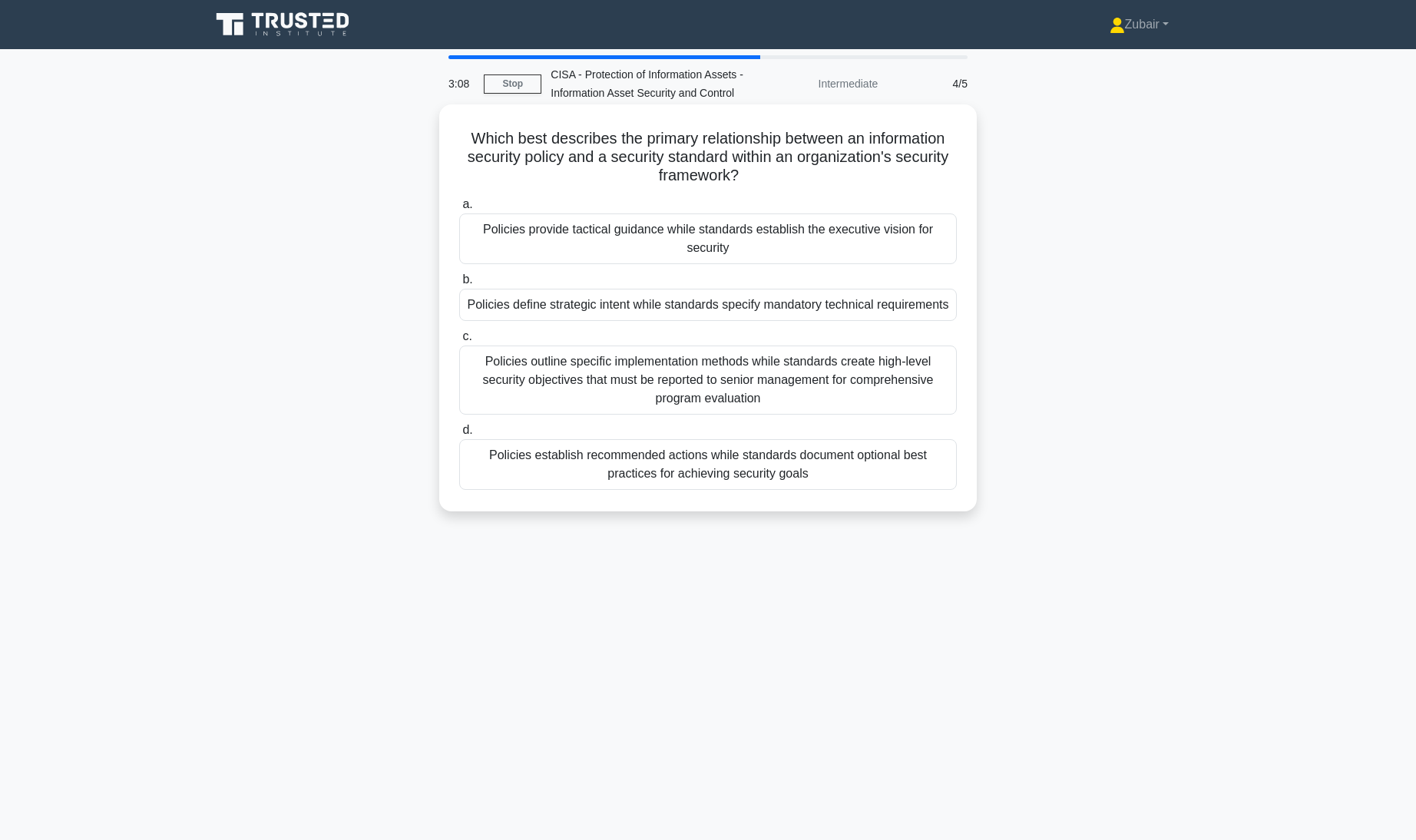
click at [922, 300] on div "Policies define strategic intent while standards specify mandatory technical re…" at bounding box center [708, 304] width 498 height 32
click at [459, 284] on input "b. Policies define strategic intent while standards specify mandatory technical…" at bounding box center [459, 280] width 0 height 10
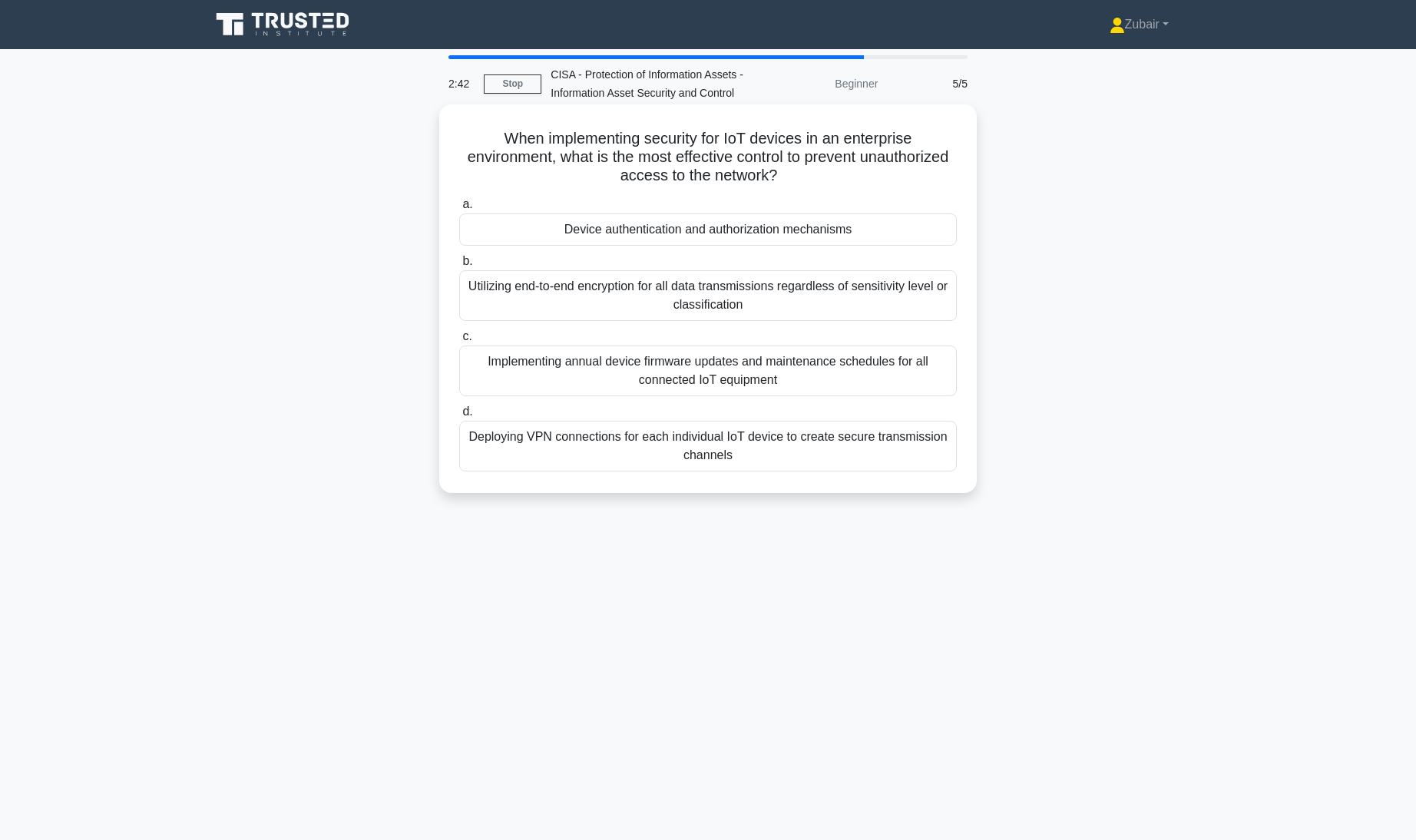
click at [929, 456] on div "Deploying VPN connections for each individual IoT device to create secure trans…" at bounding box center [708, 446] width 498 height 51
click at [459, 417] on input "d. Deploying VPN connections for each individual IoT device to create secure tr…" at bounding box center [459, 412] width 0 height 10
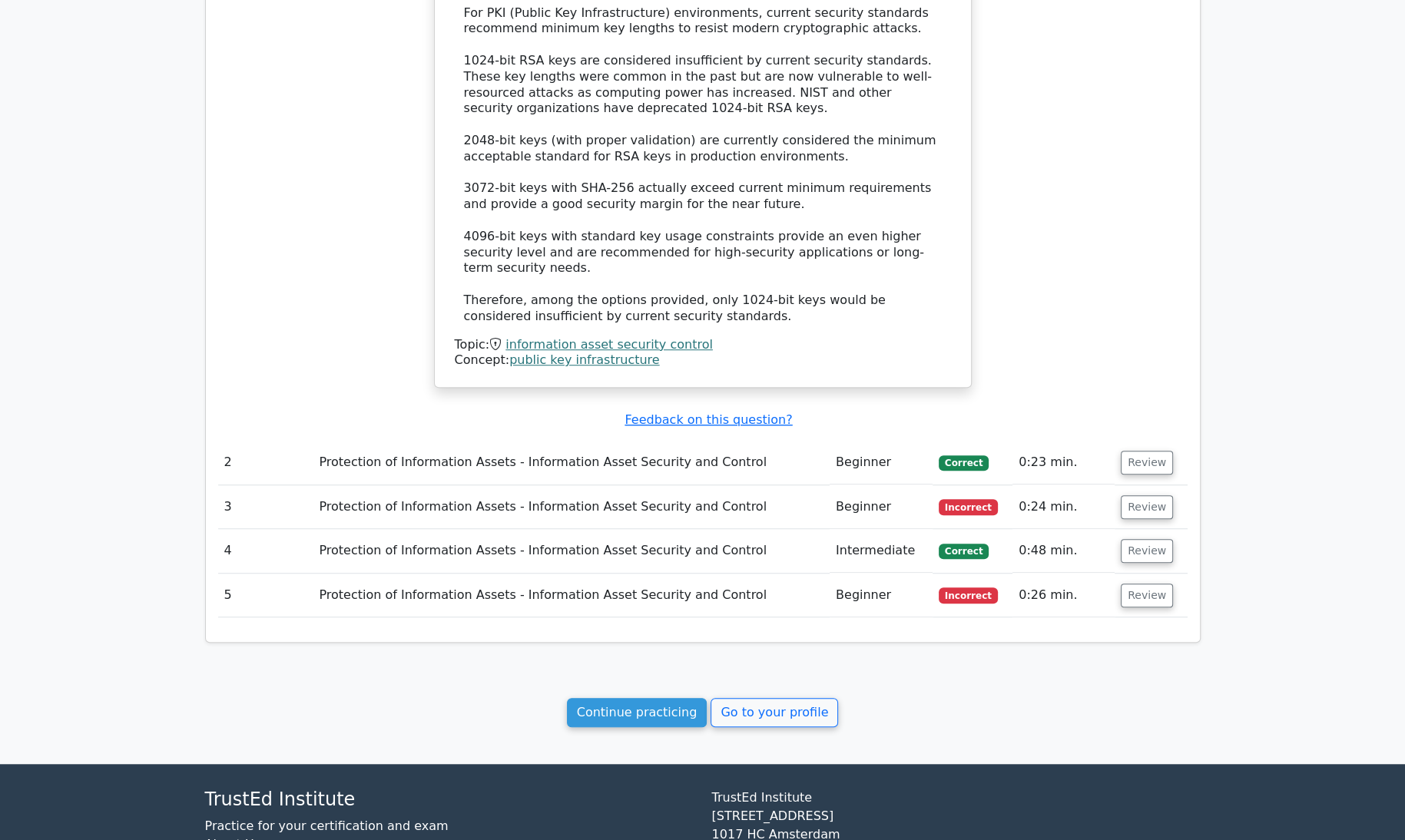
scroll to position [1166, 0]
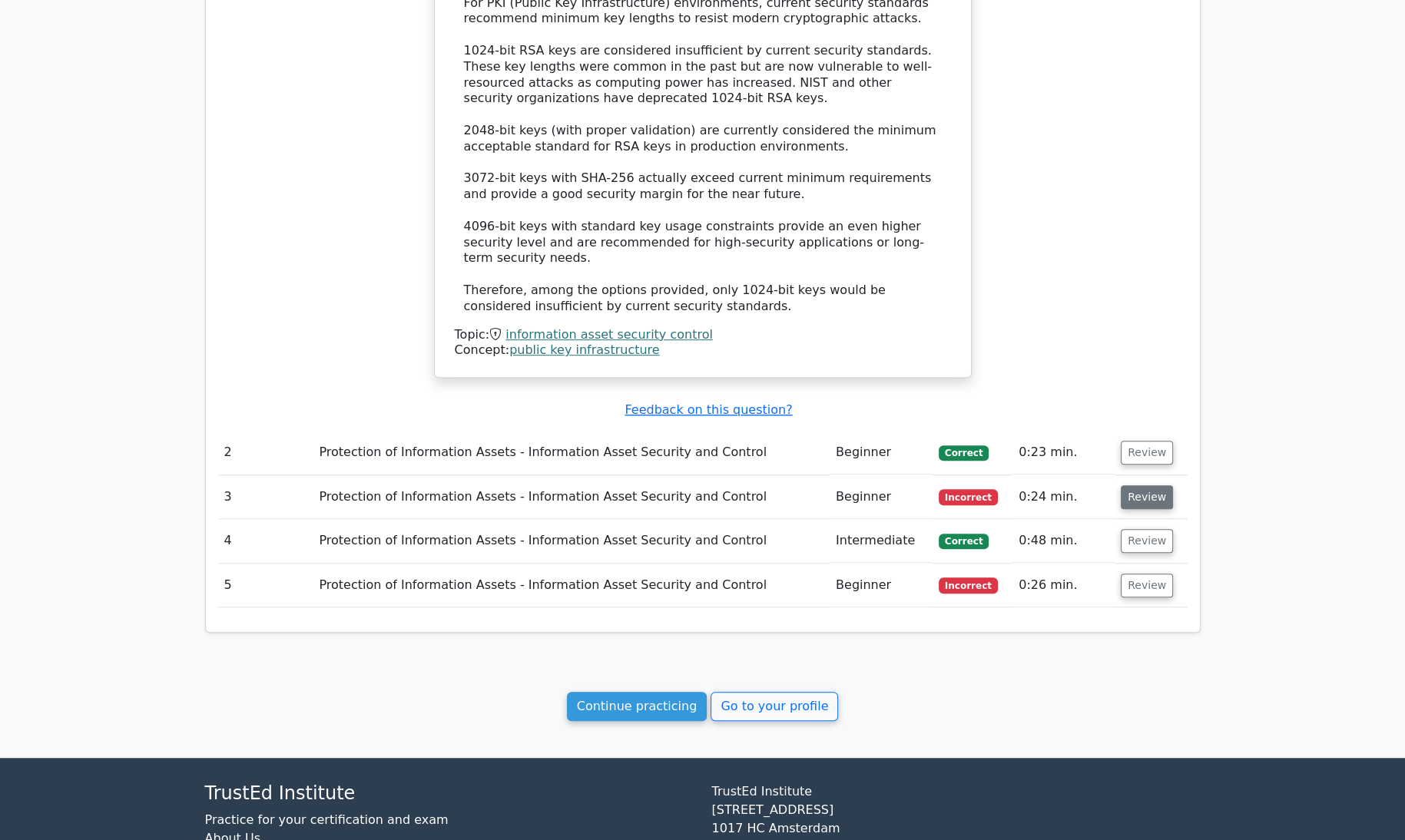
click at [1145, 485] on button "Review" at bounding box center [1146, 497] width 52 height 24
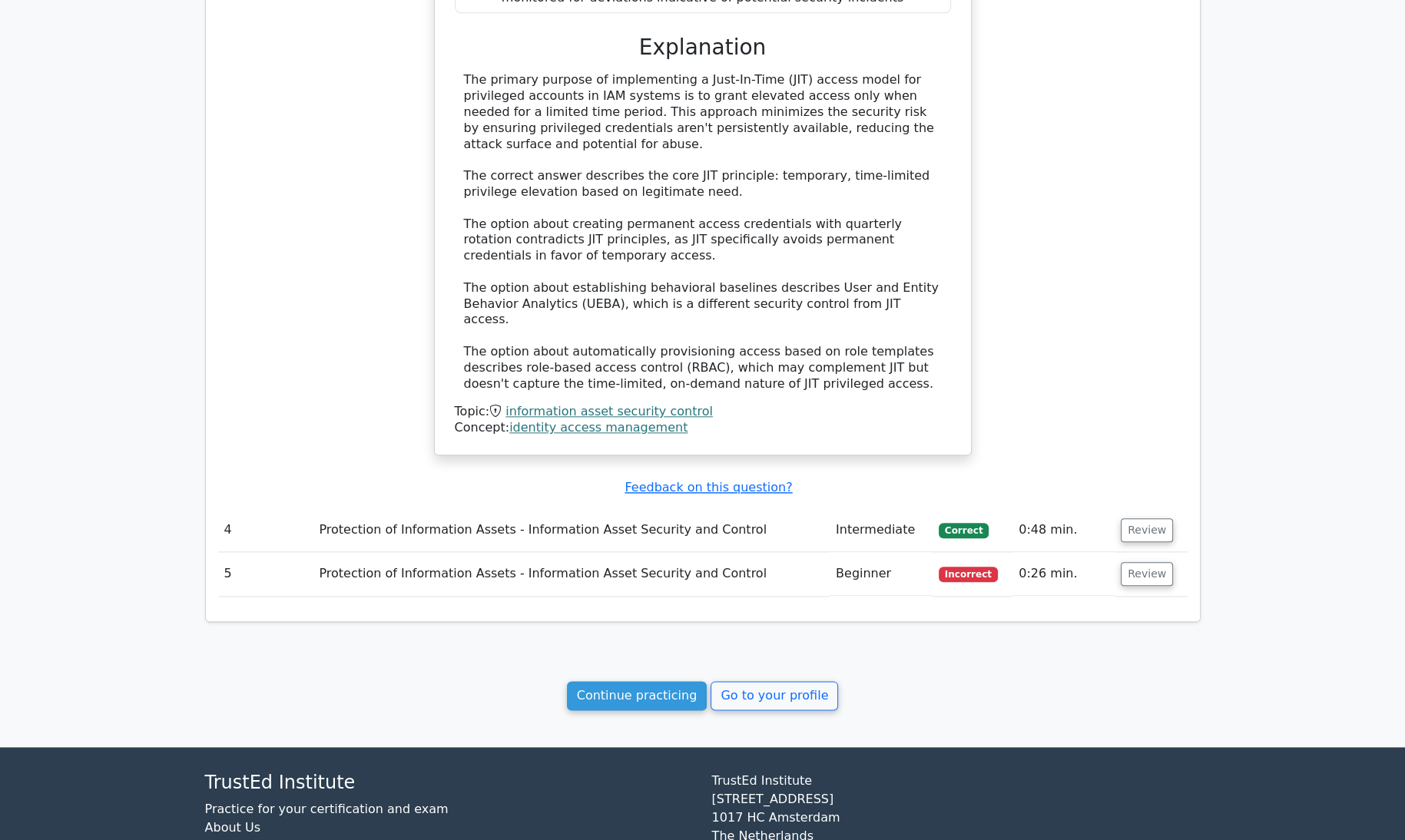
scroll to position [2011, 0]
click at [1142, 562] on button "Review" at bounding box center [1146, 574] width 52 height 24
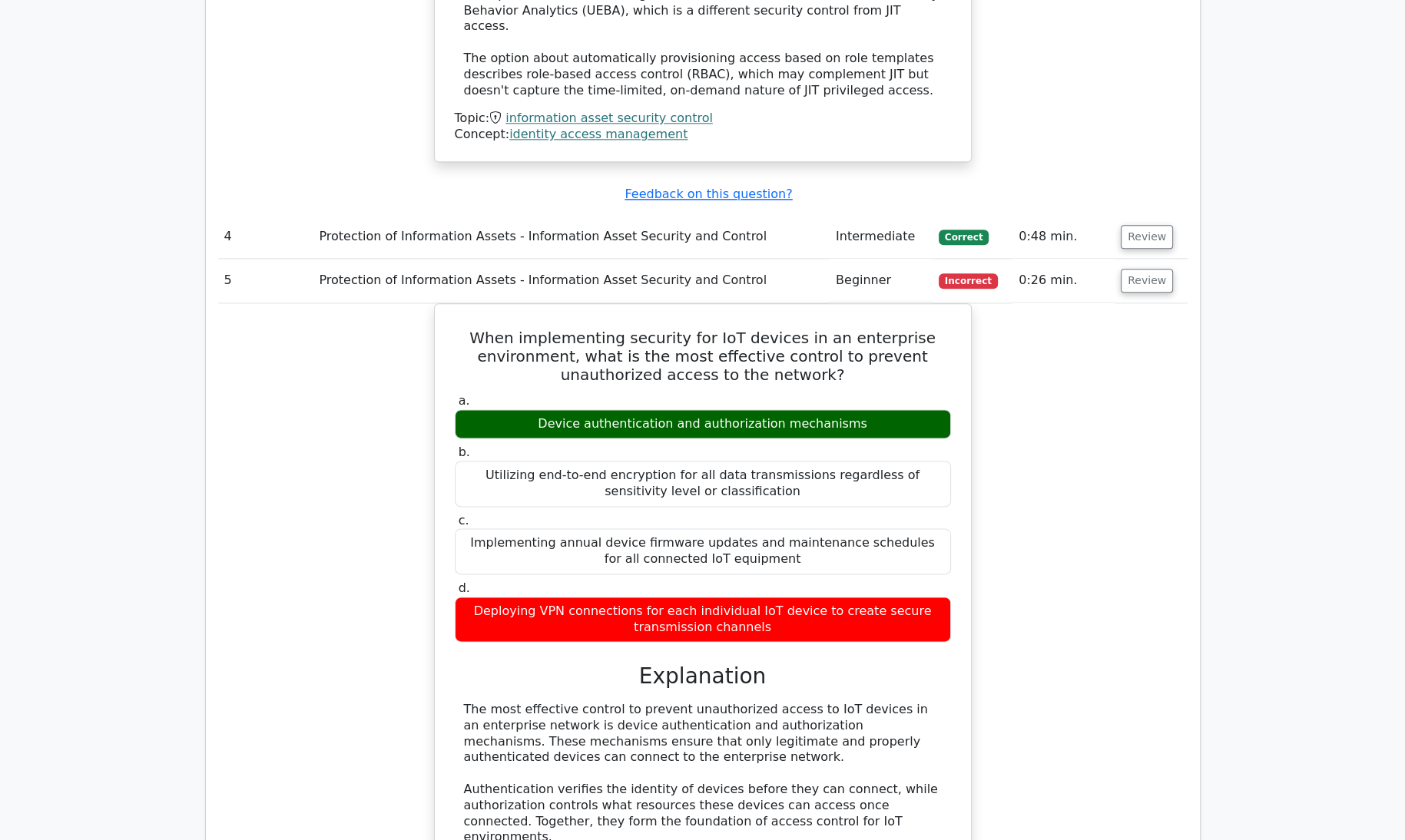
scroll to position [0, 9]
